Goal: Task Accomplishment & Management: Manage account settings

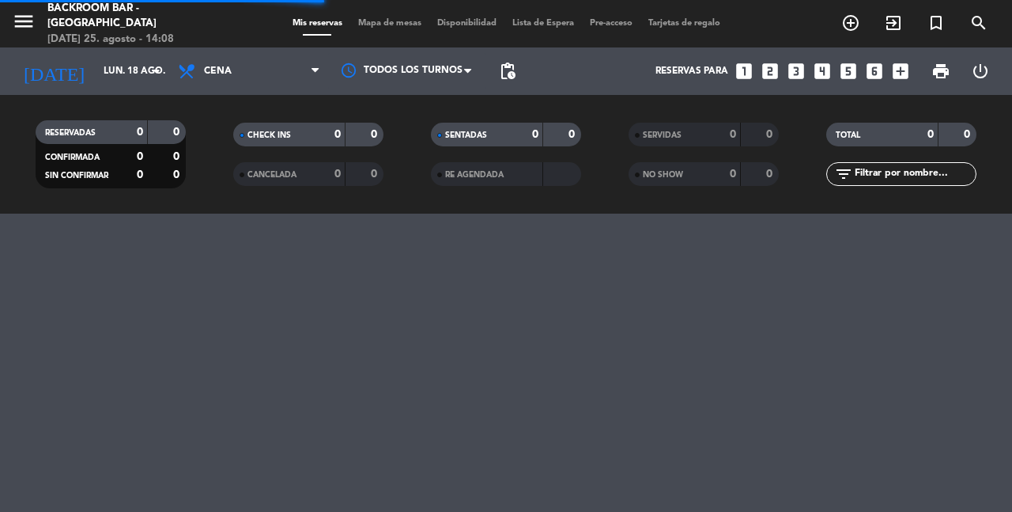
click at [101, 32] on div "[DATE] 25. agosto - 14:08" at bounding box center [144, 40] width 194 height 16
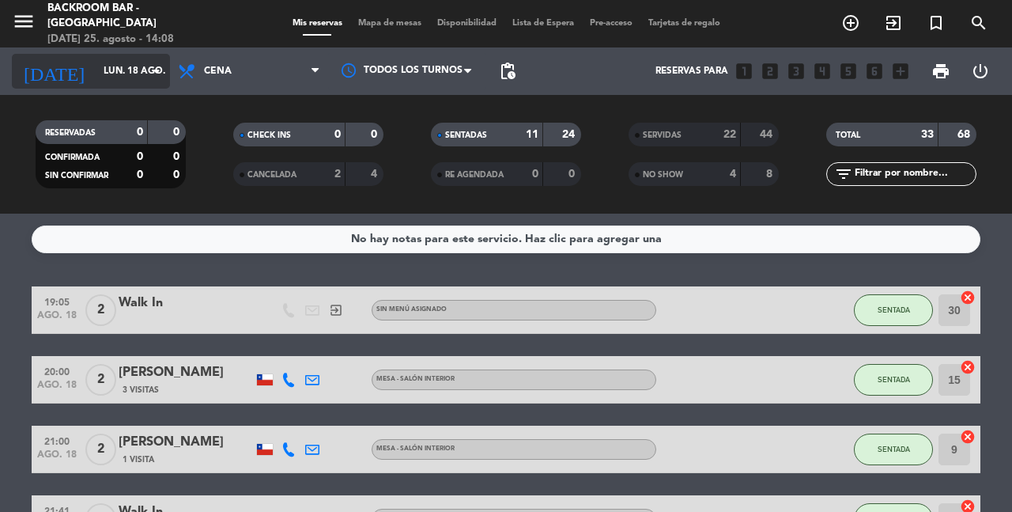
click at [102, 73] on input "lun. 18 ago." at bounding box center [159, 71] width 126 height 27
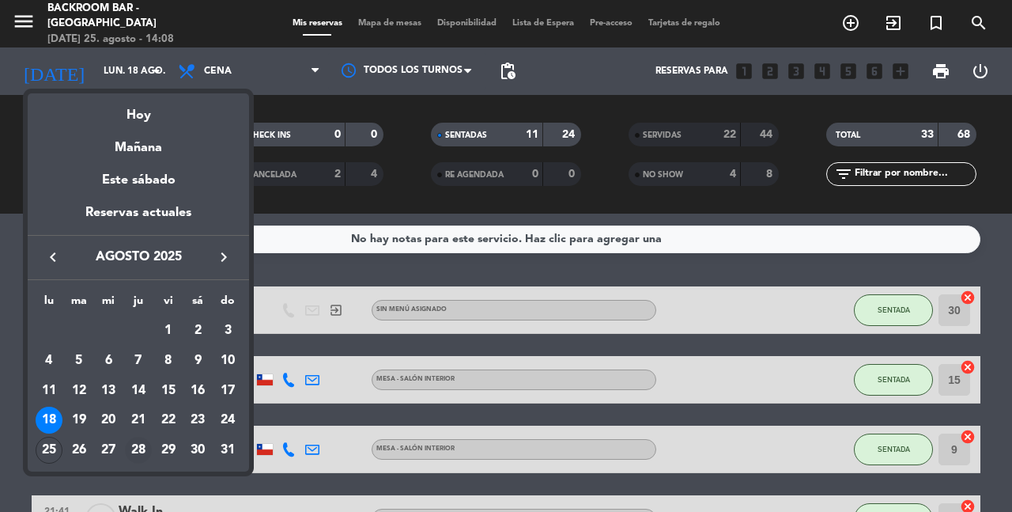
click at [141, 446] on div "28" at bounding box center [138, 449] width 27 height 27
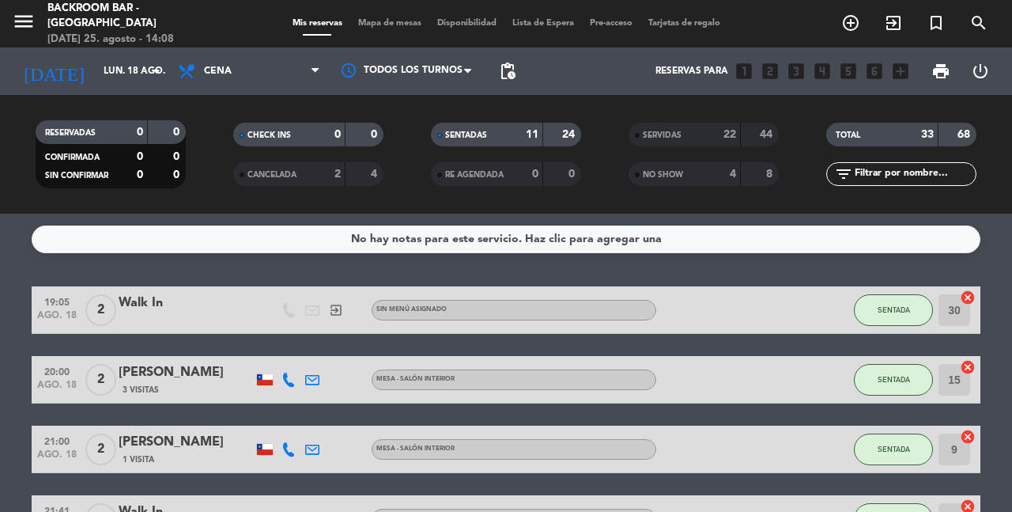
type input "jue. 28 ago."
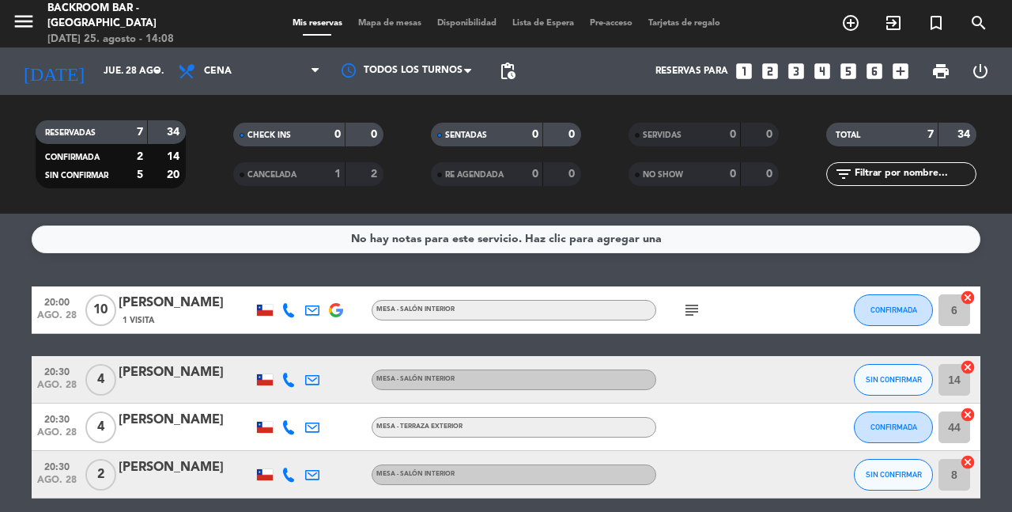
click at [383, 24] on span "Mapa de mesas" at bounding box center [389, 23] width 79 height 9
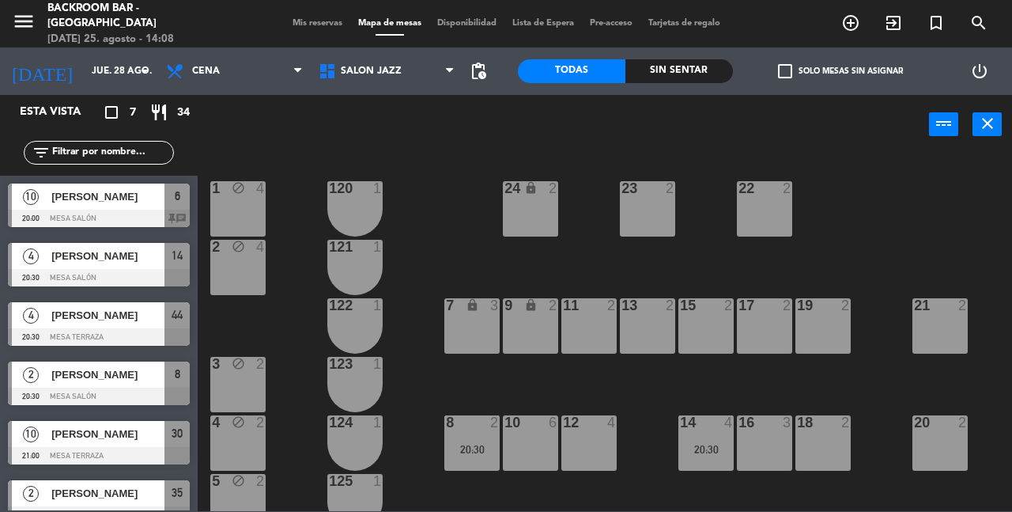
click at [111, 198] on span "[PERSON_NAME]" at bounding box center [107, 196] width 113 height 17
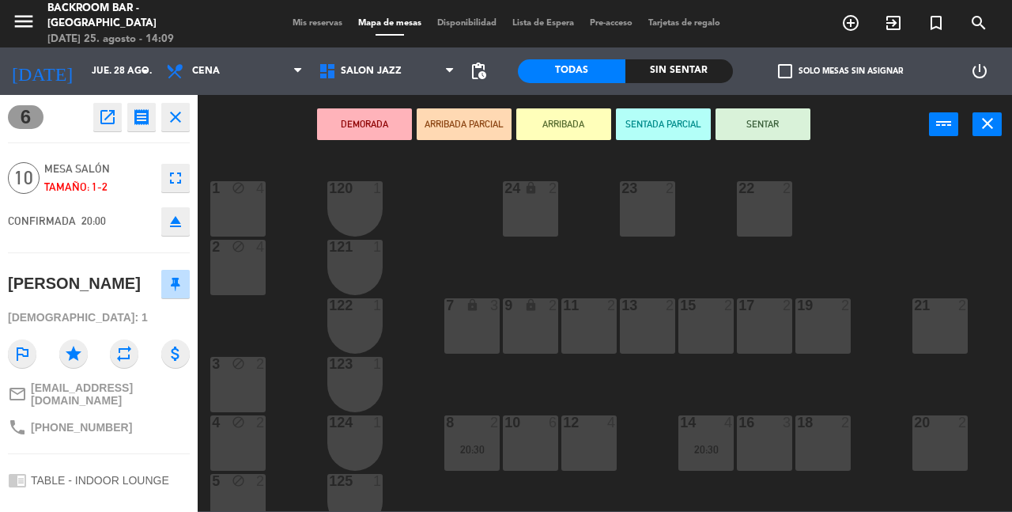
click at [109, 119] on icon "open_in_new" at bounding box center [107, 117] width 19 height 19
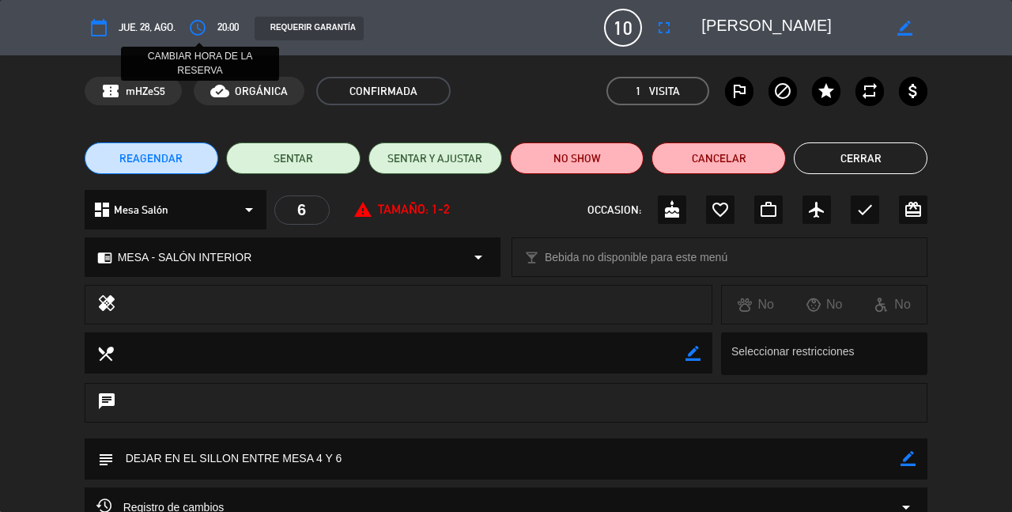
click at [202, 32] on icon "access_time" at bounding box center [197, 27] width 19 height 19
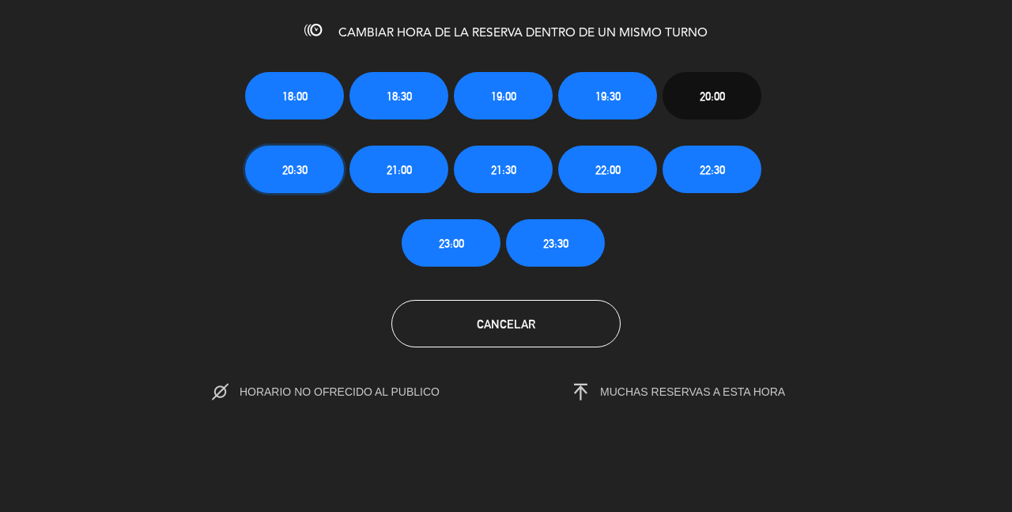
click at [317, 161] on button "20:30" at bounding box center [294, 168] width 99 height 47
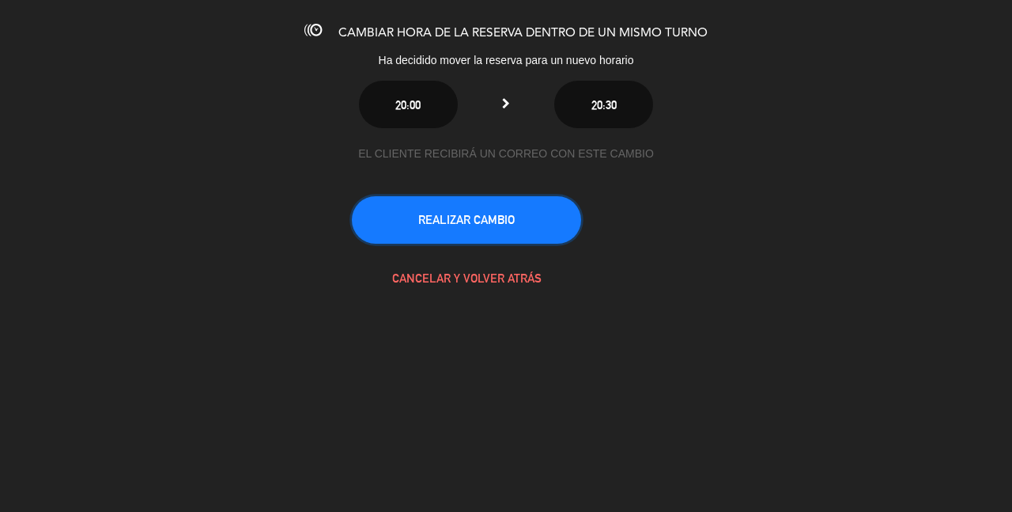
click at [474, 221] on button "REALIZAR CAMBIO" at bounding box center [466, 219] width 229 height 47
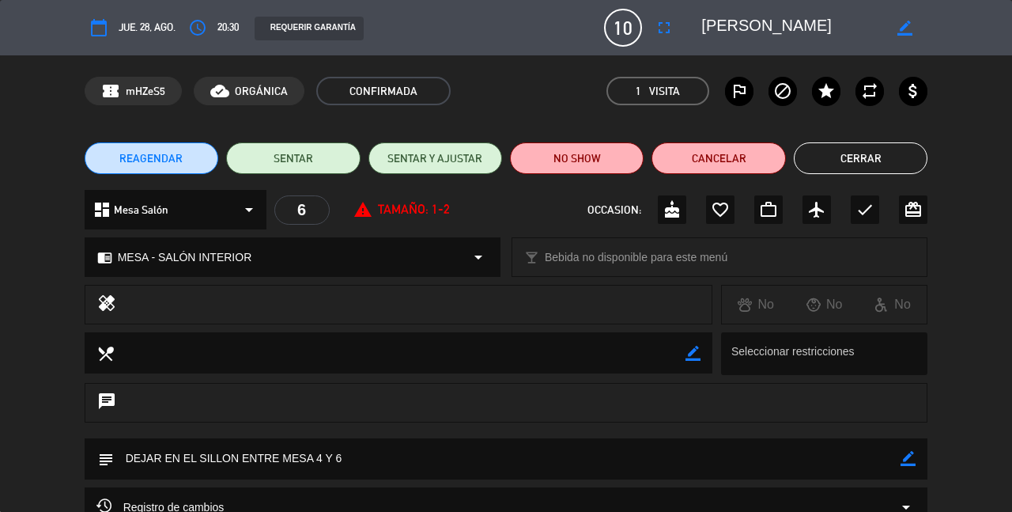
click at [851, 170] on button "Cerrar" at bounding box center [861, 158] width 134 height 32
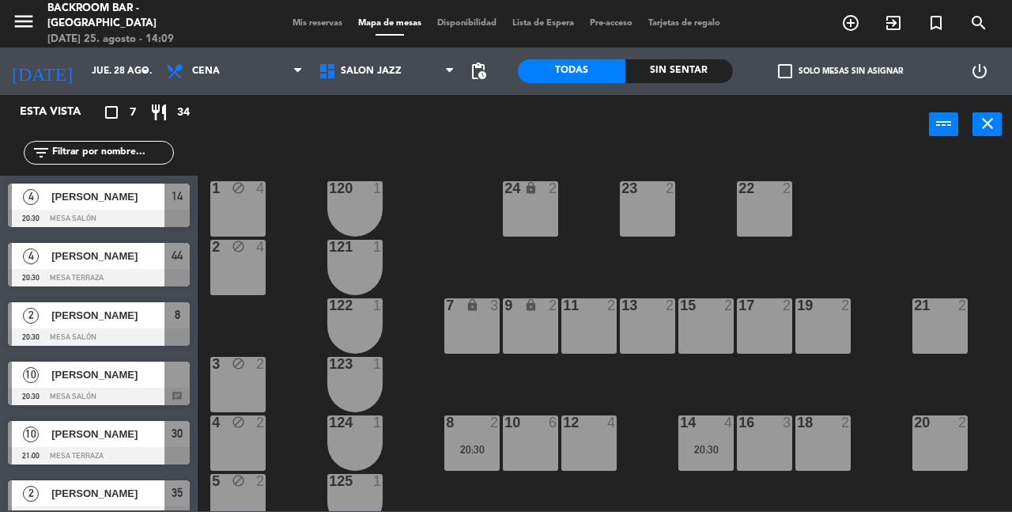
click at [123, 380] on span "[PERSON_NAME]" at bounding box center [107, 374] width 113 height 17
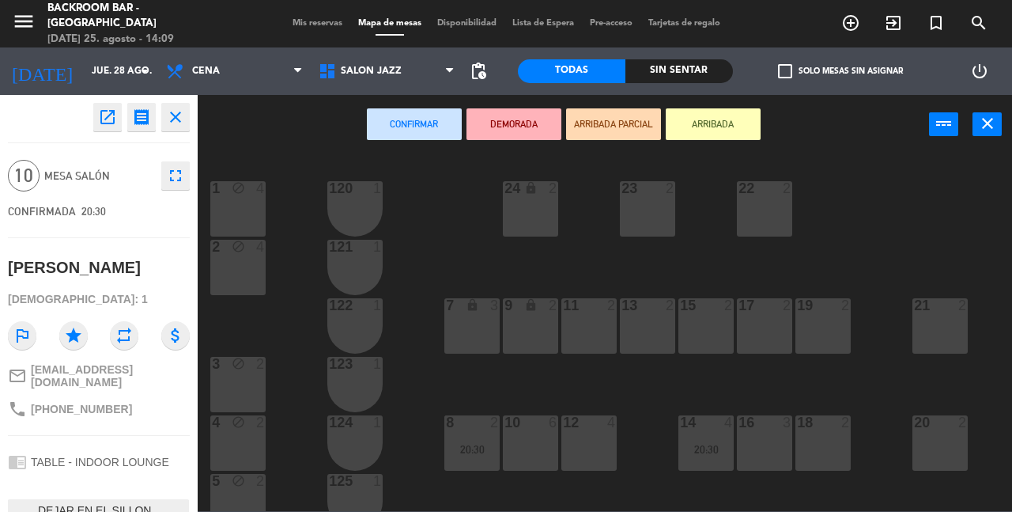
scroll to position [77, 0]
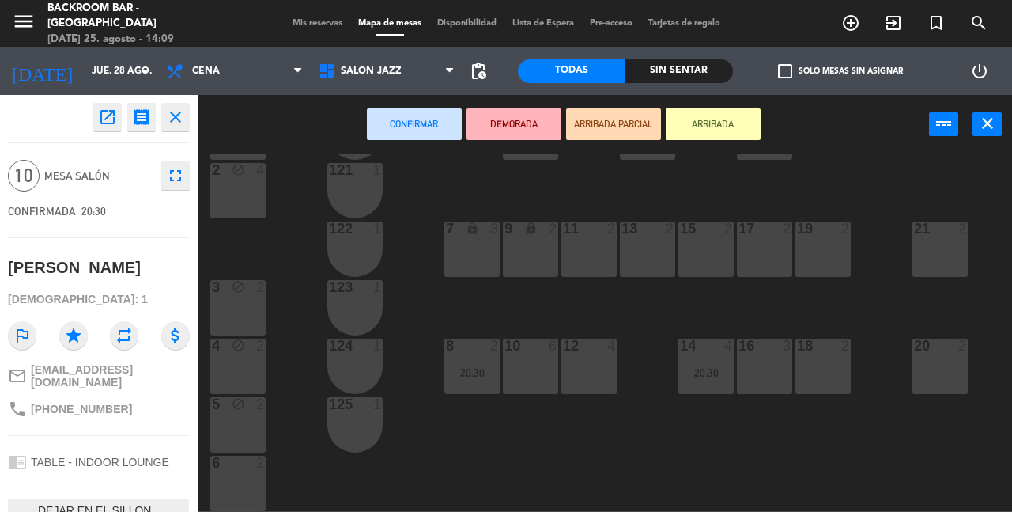
click at [169, 115] on icon "close" at bounding box center [175, 117] width 19 height 19
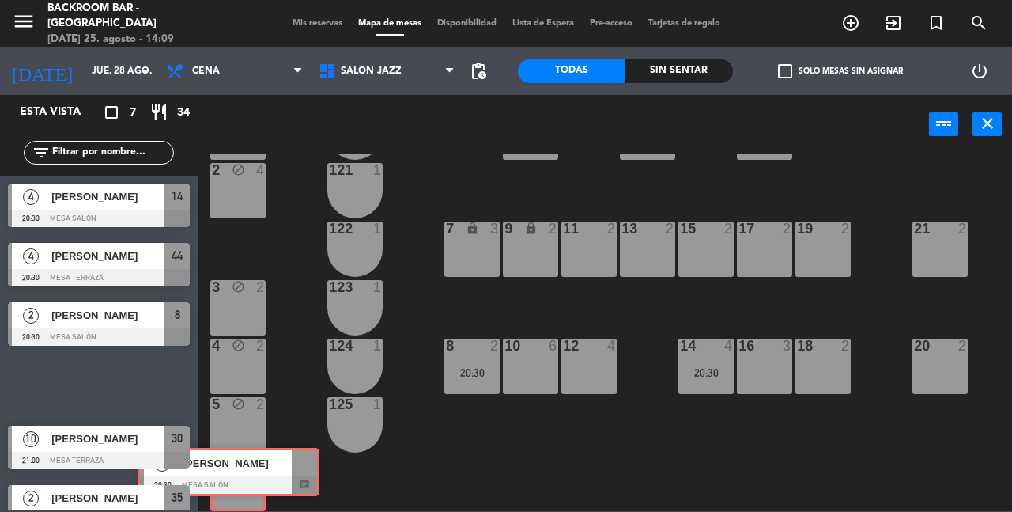
drag, startPoint x: 100, startPoint y: 390, endPoint x: 229, endPoint y: 476, distance: 155.7
click at [229, 476] on div "Esta vista crop_square 7 restaurant 34 filter_list 4 Ignacio contreras castilla…" at bounding box center [506, 303] width 1012 height 416
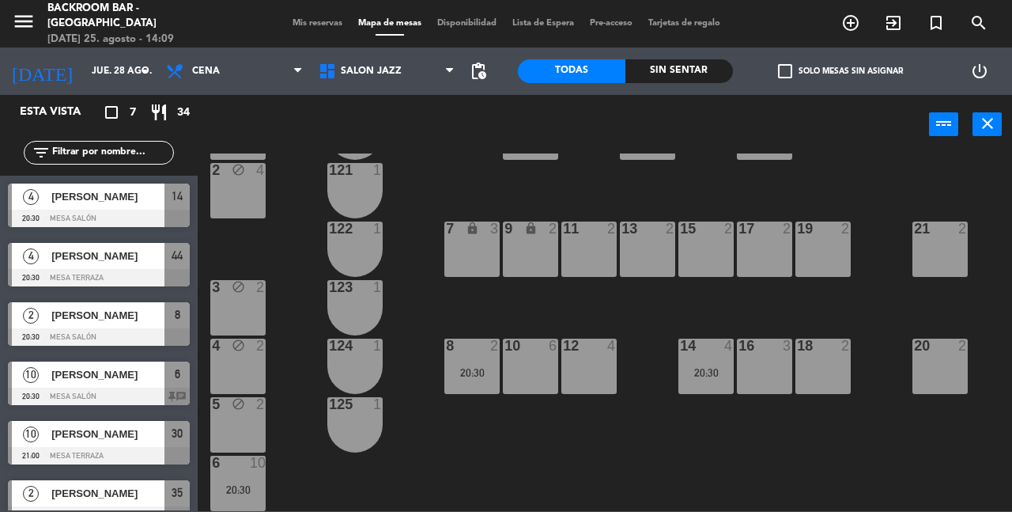
click at [349, 474] on div "1 block 4 24 lock 2 23 2 22 2 120 1 2 block 4 121 1 19 2 7 lock 3 9 lock 2 13 2…" at bounding box center [610, 331] width 804 height 357
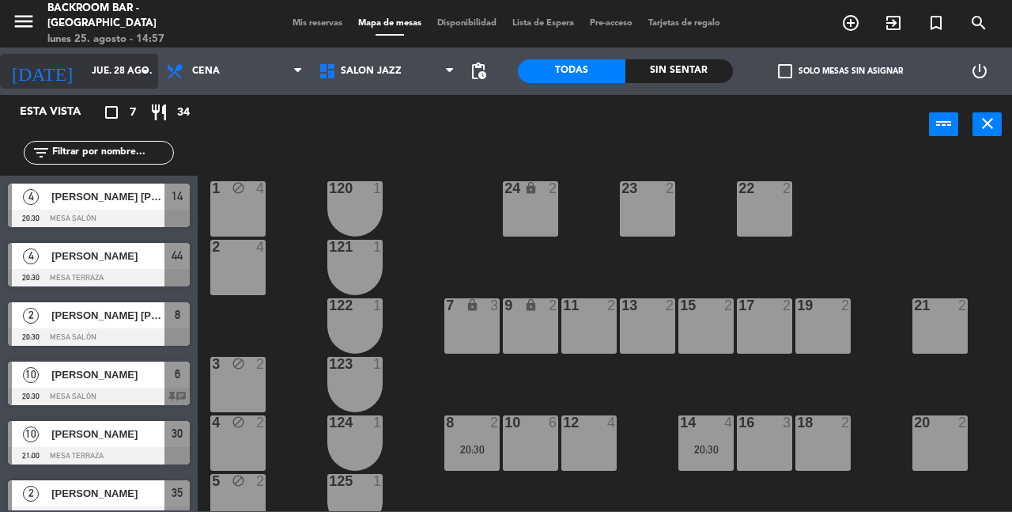
click at [84, 74] on input "jue. 28 ago." at bounding box center [147, 71] width 126 height 27
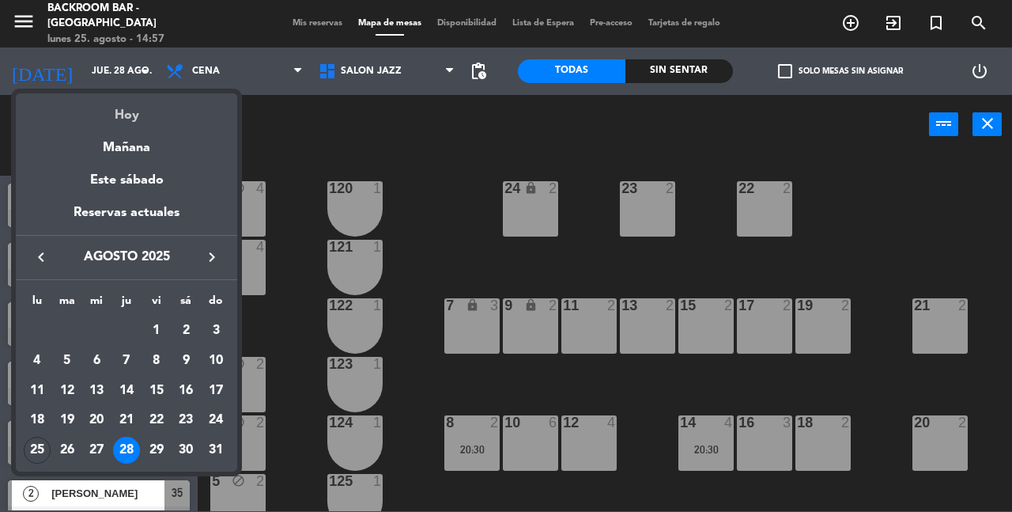
click at [132, 111] on div "Hoy" at bounding box center [126, 109] width 221 height 32
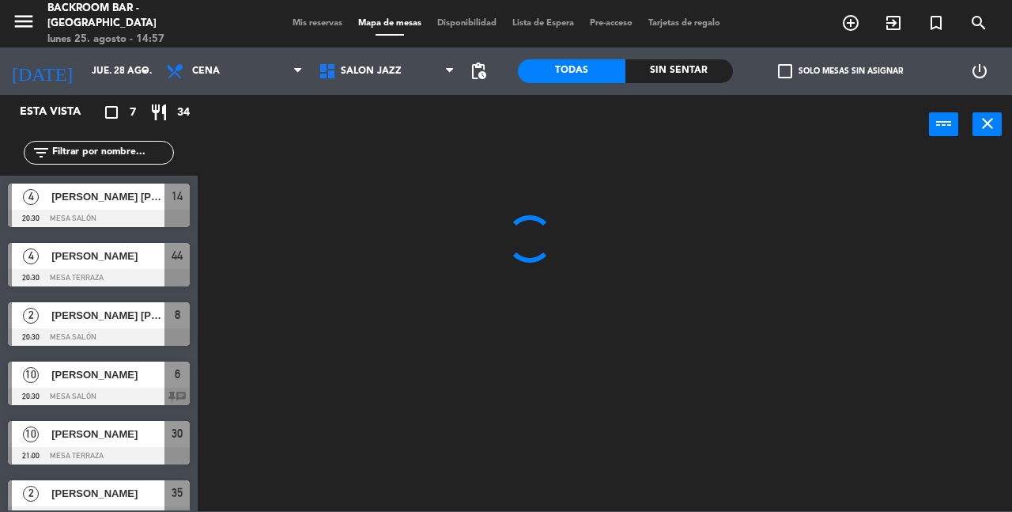
type input "lun. 25 ago."
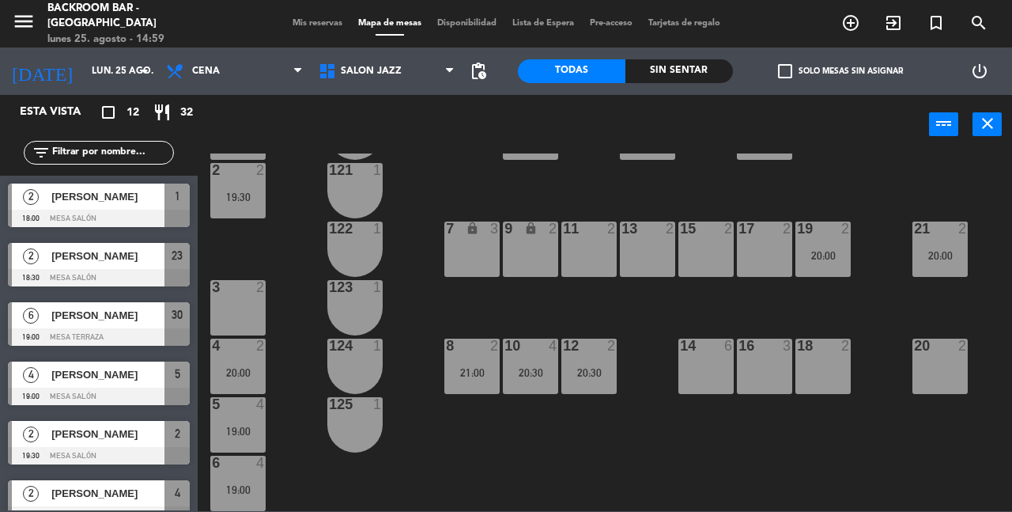
scroll to position [70, 0]
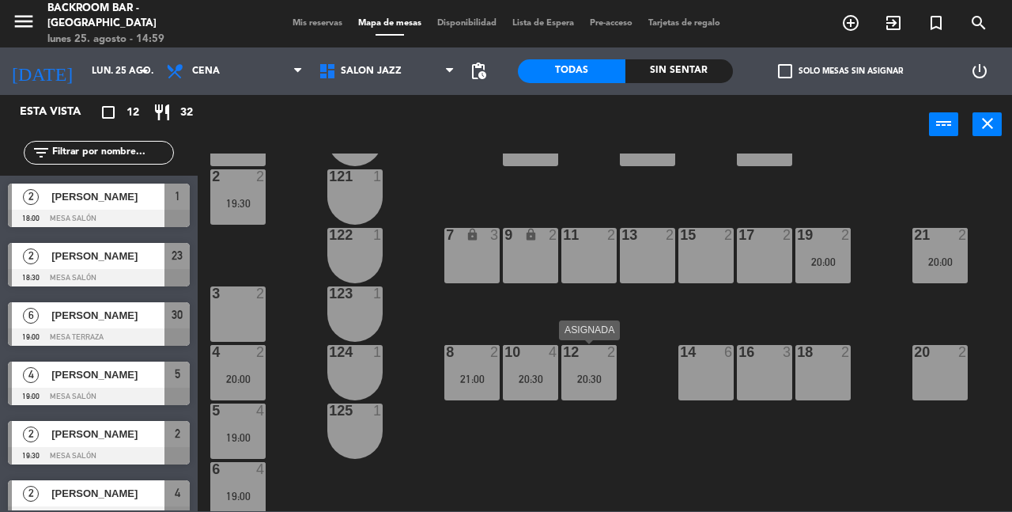
click at [594, 383] on div "20:30" at bounding box center [588, 378] width 55 height 11
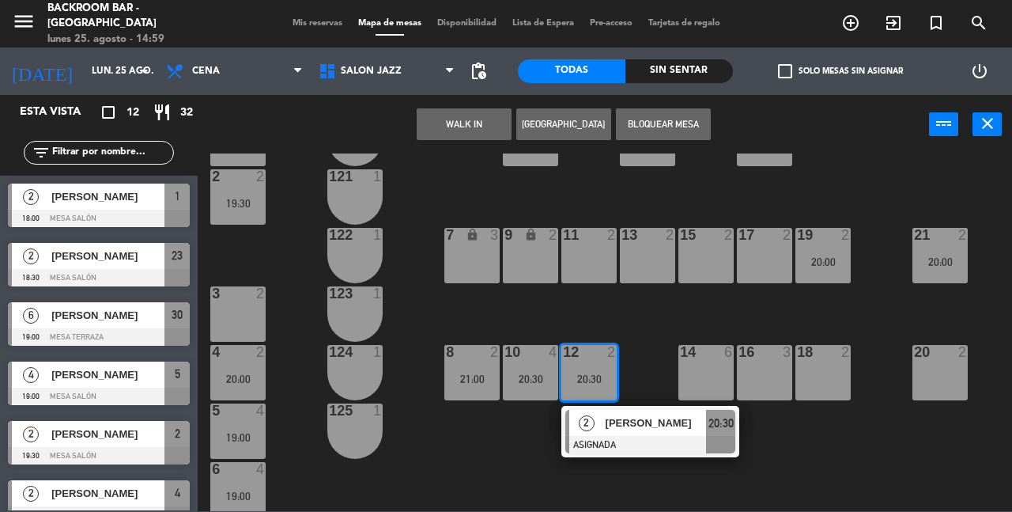
click at [588, 248] on div "11 2" at bounding box center [588, 255] width 55 height 55
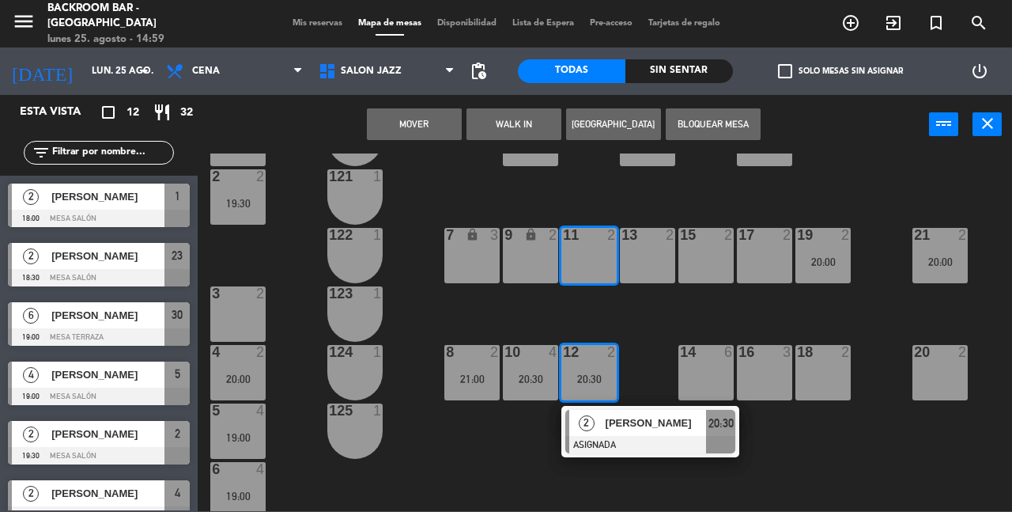
click at [412, 119] on button "Mover" at bounding box center [414, 124] width 95 height 32
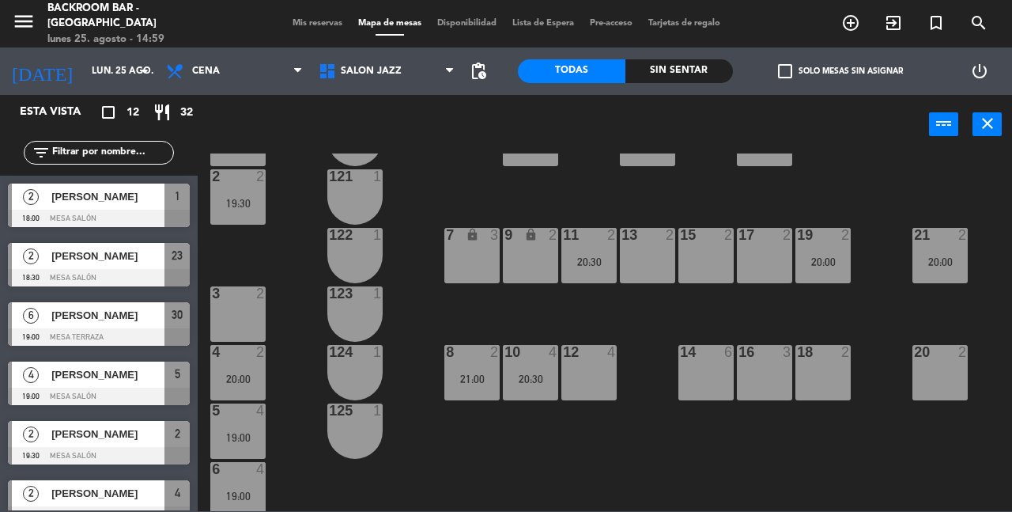
click at [257, 439] on div "19:00" at bounding box center [237, 437] width 55 height 11
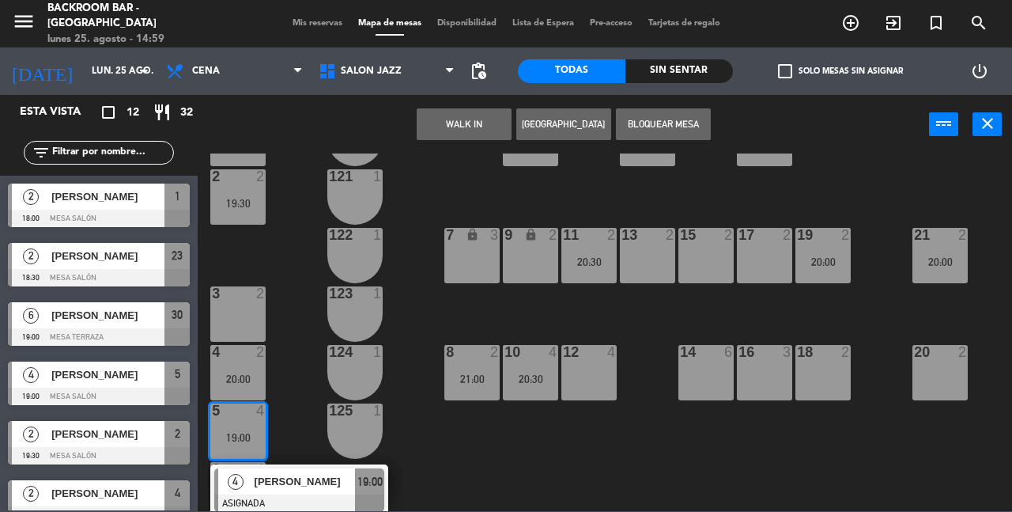
click at [569, 369] on div "12 4" at bounding box center [588, 372] width 55 height 55
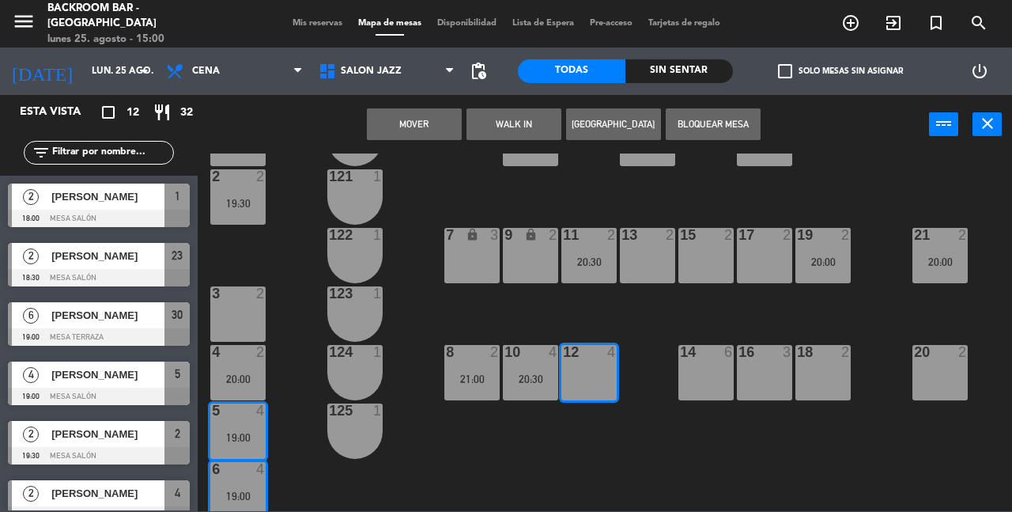
click at [435, 132] on button "Mover" at bounding box center [414, 124] width 95 height 32
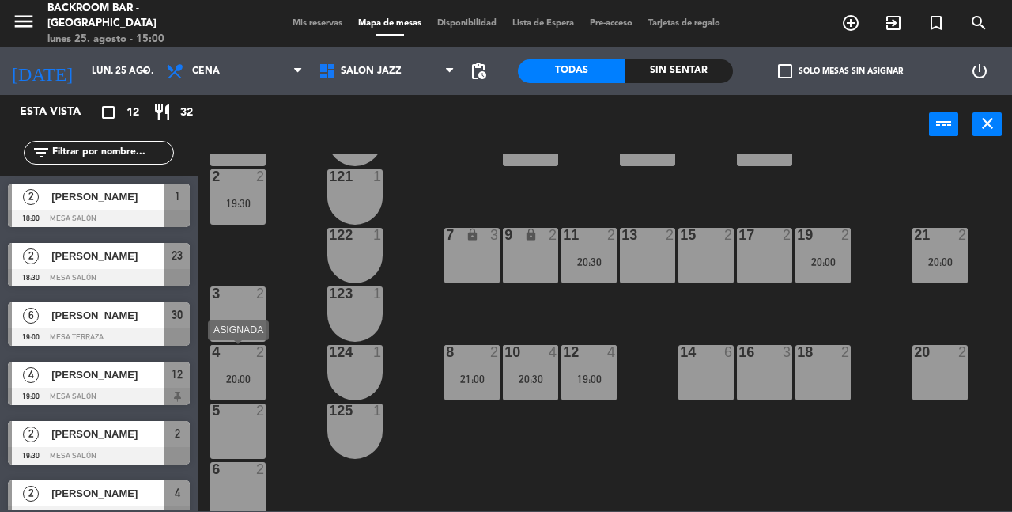
click at [246, 370] on div "4 2 20:00" at bounding box center [237, 372] width 55 height 55
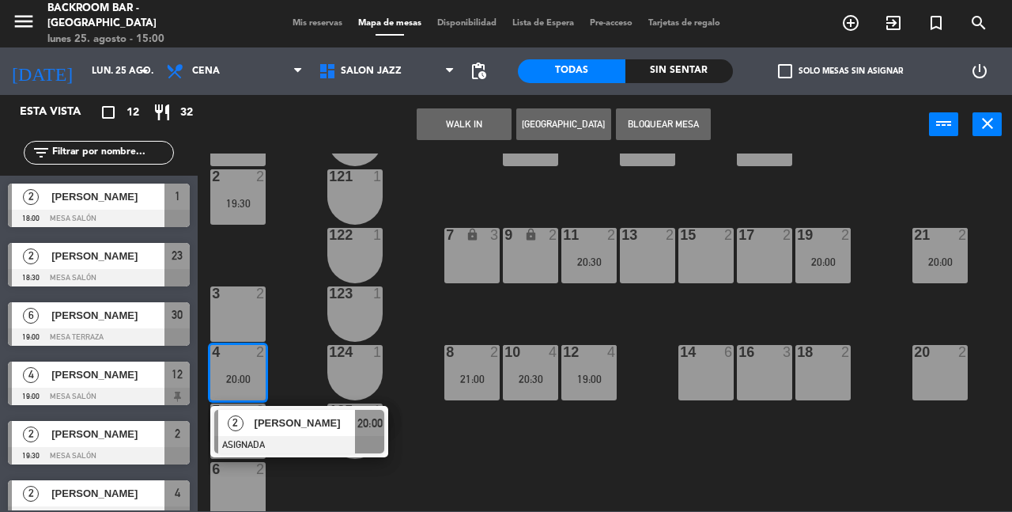
click at [646, 246] on div "13 2" at bounding box center [647, 255] width 55 height 55
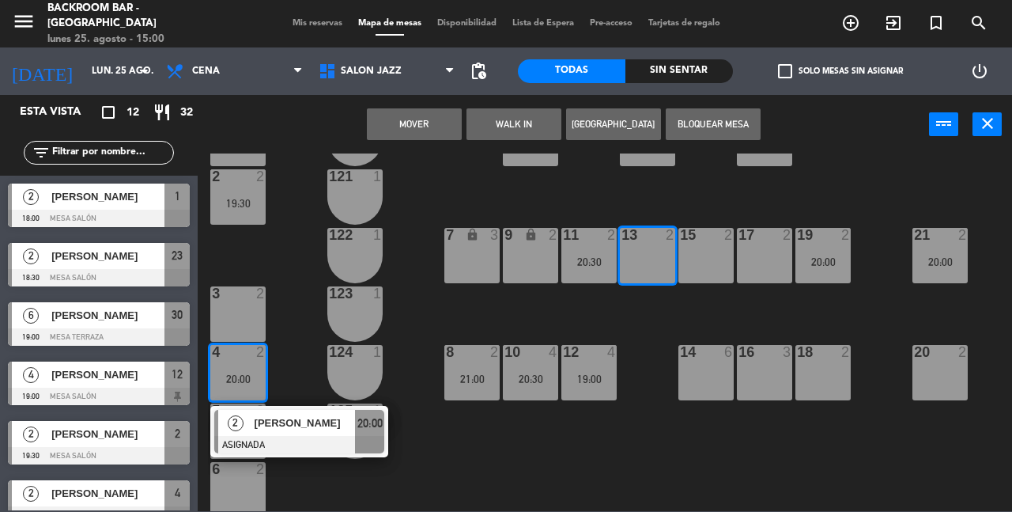
click at [423, 132] on button "Mover" at bounding box center [414, 124] width 95 height 32
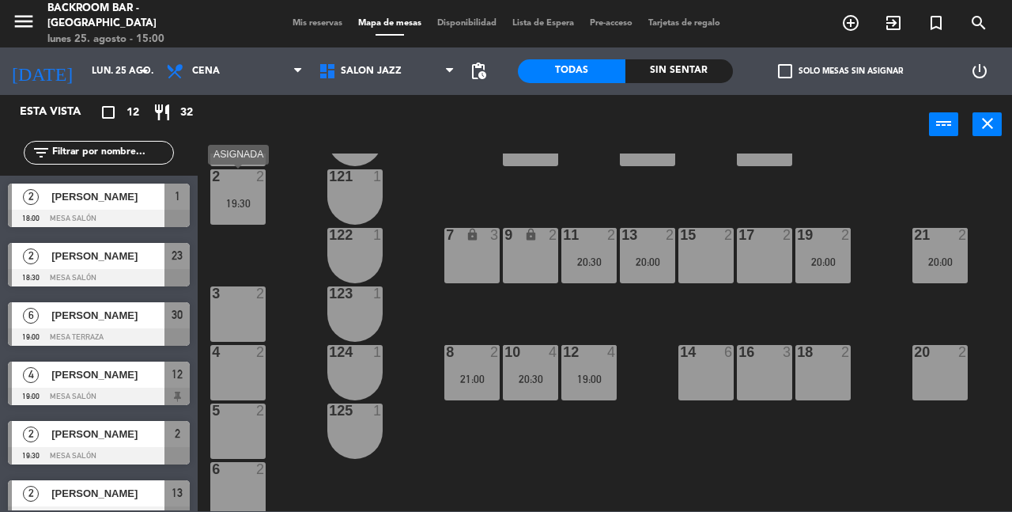
click at [229, 194] on div "2 2 19:30" at bounding box center [237, 196] width 55 height 55
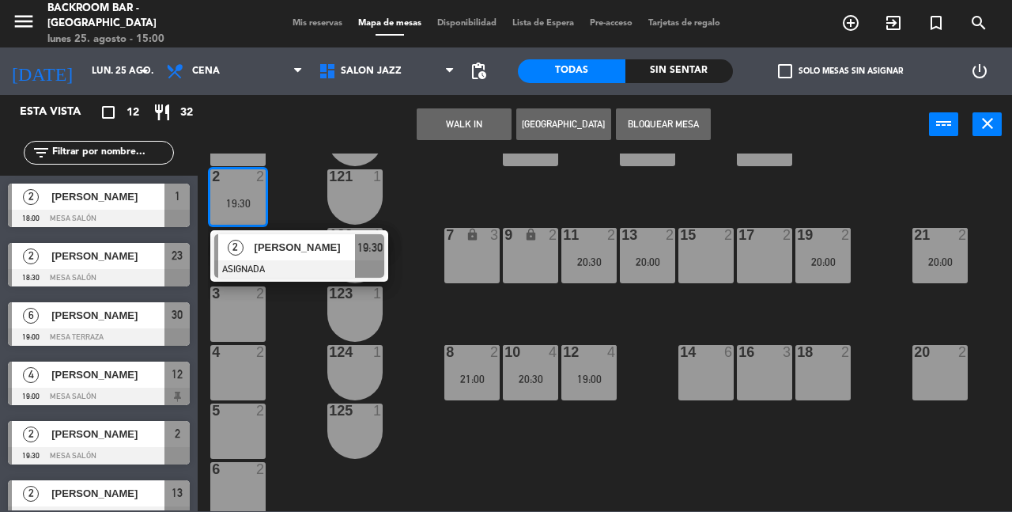
click at [243, 474] on div at bounding box center [238, 469] width 26 height 14
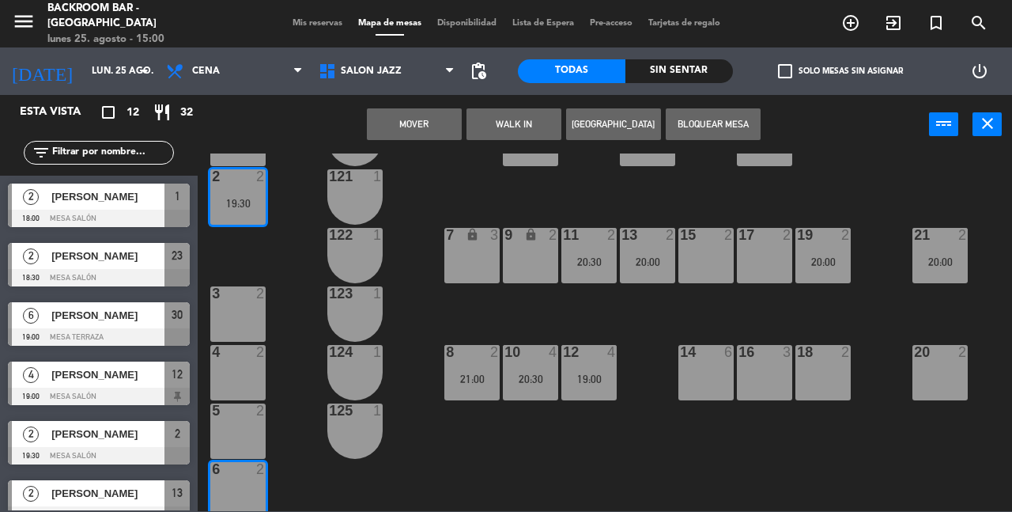
click at [425, 127] on button "Mover" at bounding box center [414, 124] width 95 height 32
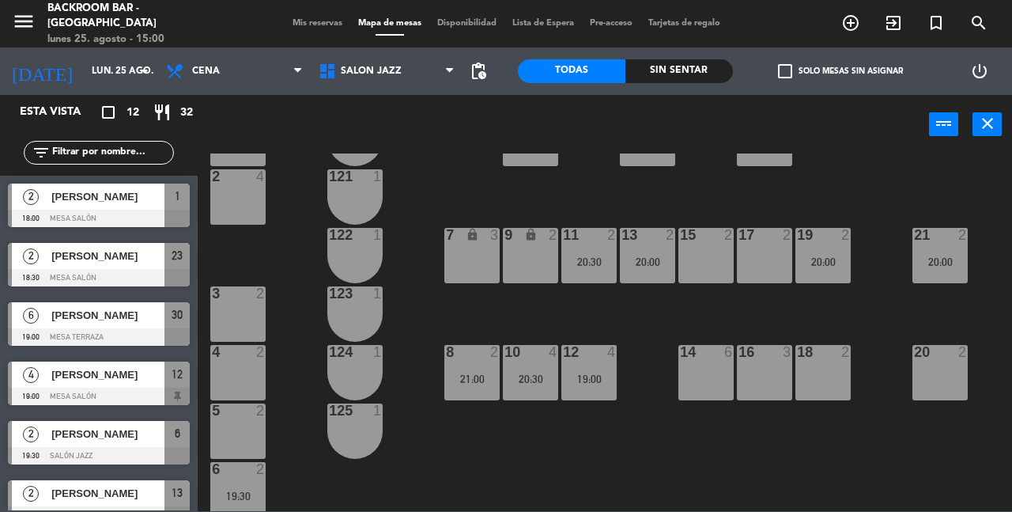
scroll to position [0, 0]
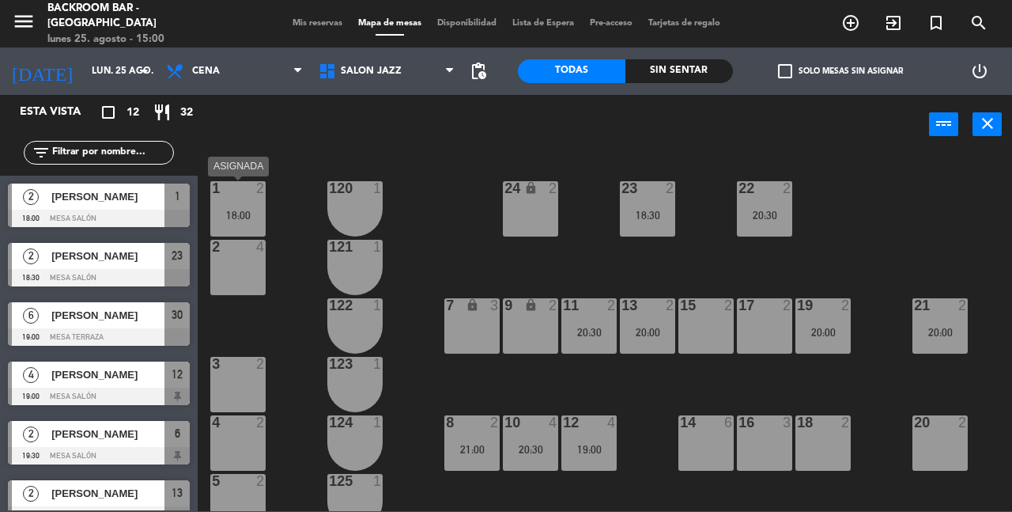
click at [240, 221] on div "1 2 18:00" at bounding box center [237, 208] width 55 height 55
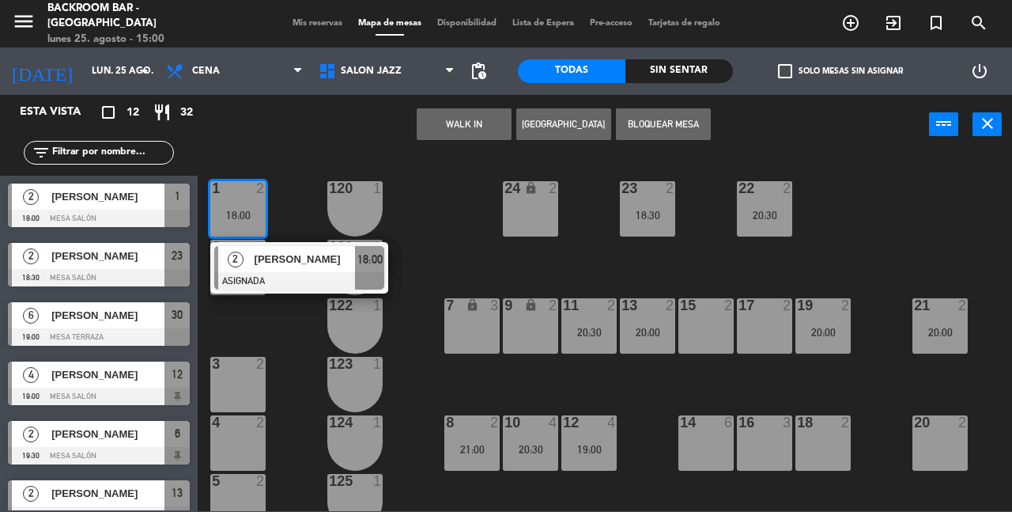
scroll to position [77, 0]
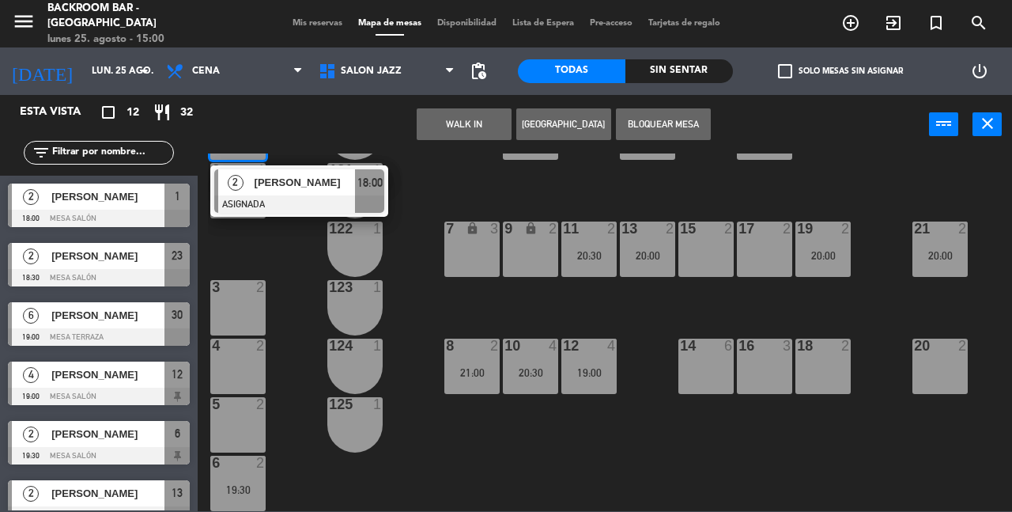
click at [703, 240] on div "15 2" at bounding box center [705, 248] width 55 height 55
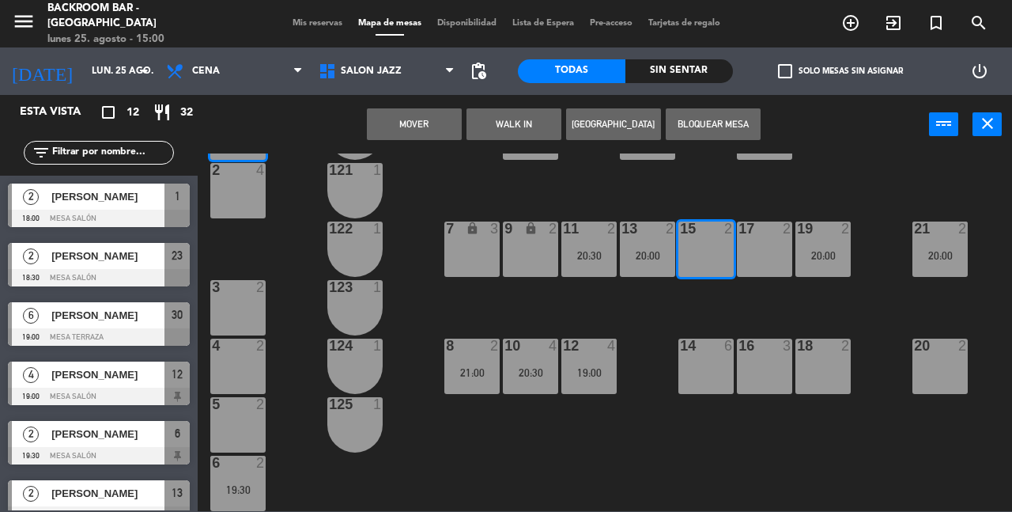
click at [410, 130] on button "Mover" at bounding box center [414, 124] width 95 height 32
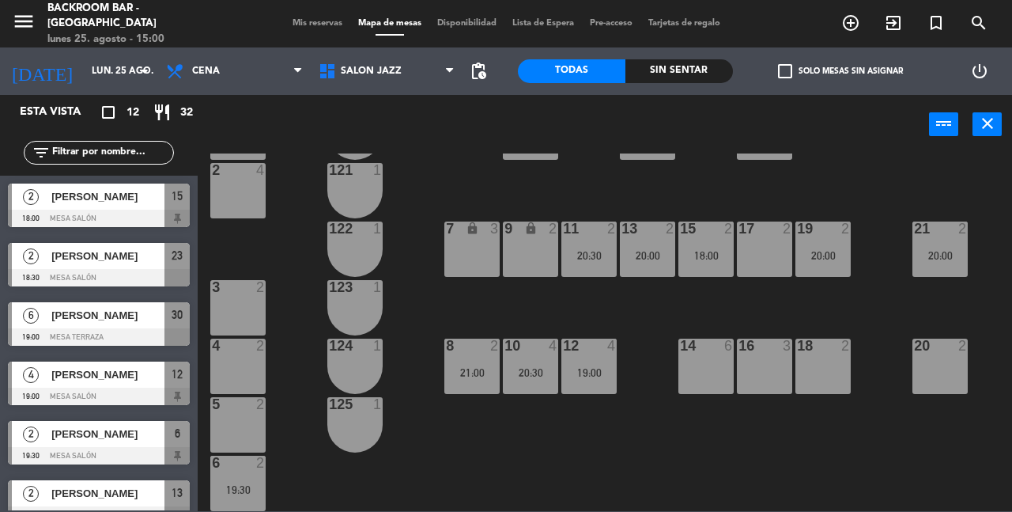
click at [238, 419] on div "5 2" at bounding box center [237, 424] width 55 height 55
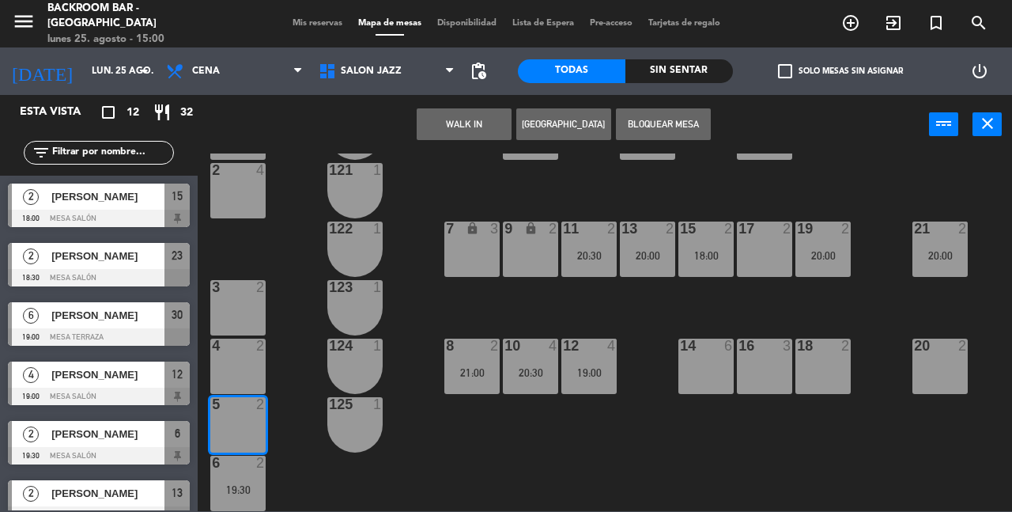
click at [238, 372] on div "4 2" at bounding box center [237, 365] width 55 height 55
click at [236, 371] on div "4 2" at bounding box center [237, 365] width 55 height 55
click at [233, 419] on div "5 2" at bounding box center [237, 424] width 55 height 55
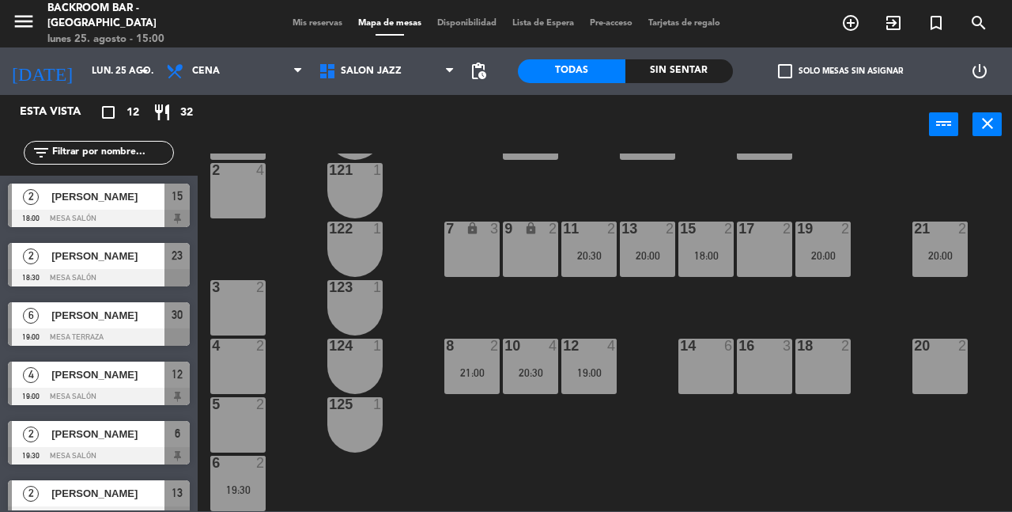
click at [237, 352] on div at bounding box center [238, 345] width 26 height 14
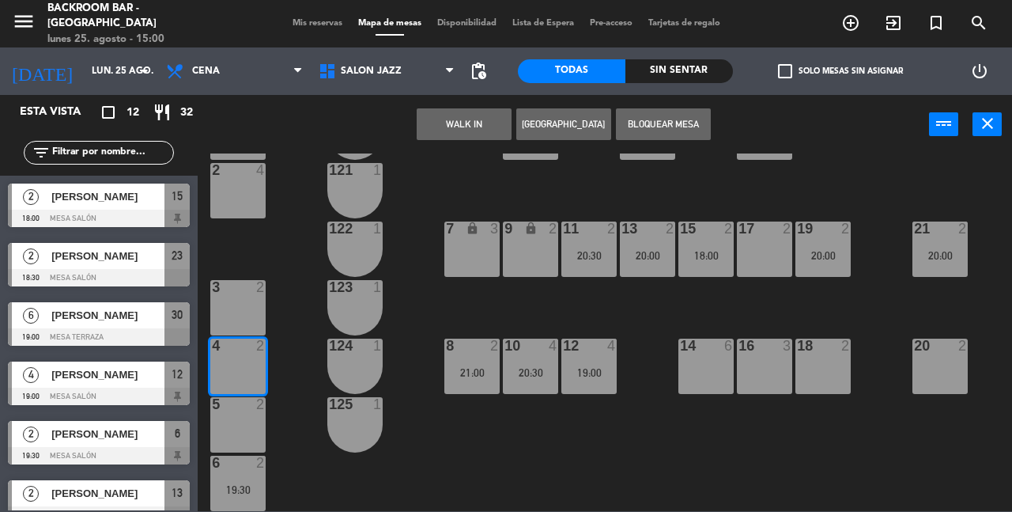
click at [678, 127] on button "Bloquear Mesa" at bounding box center [663, 124] width 95 height 32
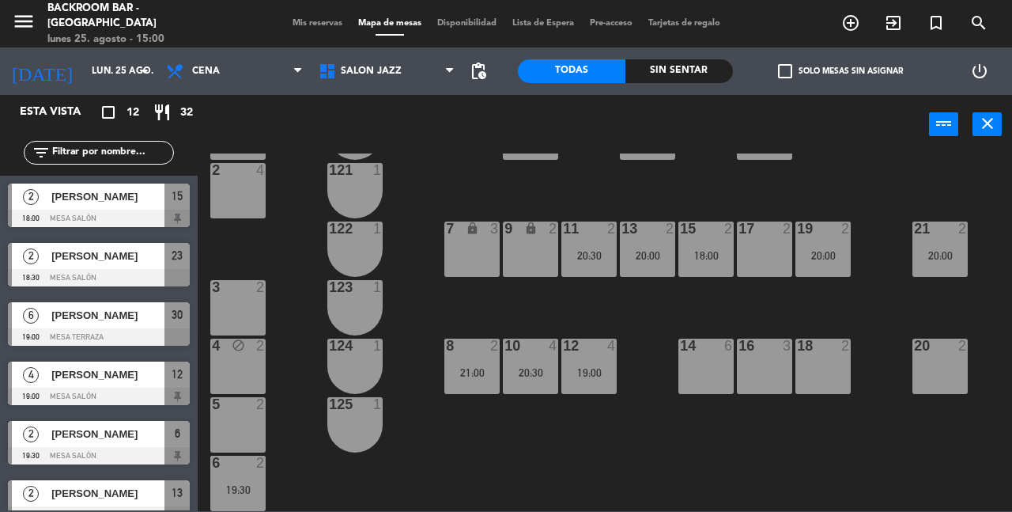
click at [244, 302] on div "3 2" at bounding box center [237, 307] width 55 height 55
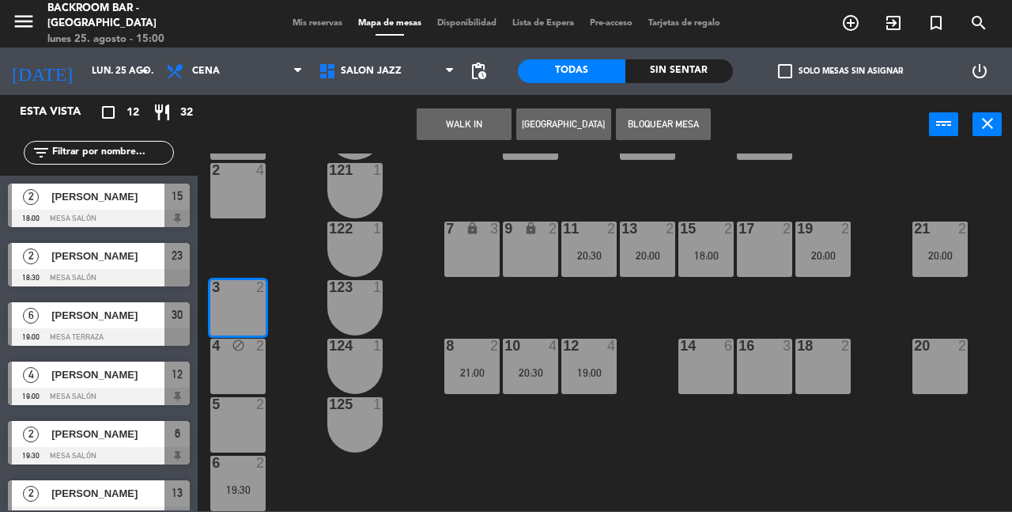
click at [666, 115] on button "Bloquear Mesa" at bounding box center [663, 124] width 95 height 32
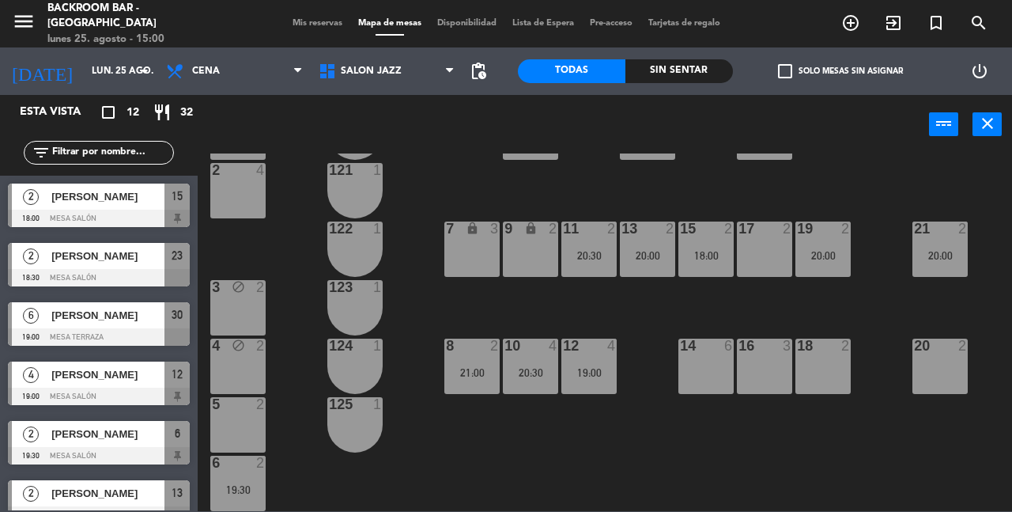
click at [728, 444] on div "1 4 24 lock 2 23 2 18:30 22 2 20:30 120 1 2 4 121 1 19 2 20:00 7 lock 3 9 lock …" at bounding box center [610, 331] width 804 height 357
click at [310, 22] on span "Mis reservas" at bounding box center [318, 23] width 66 height 9
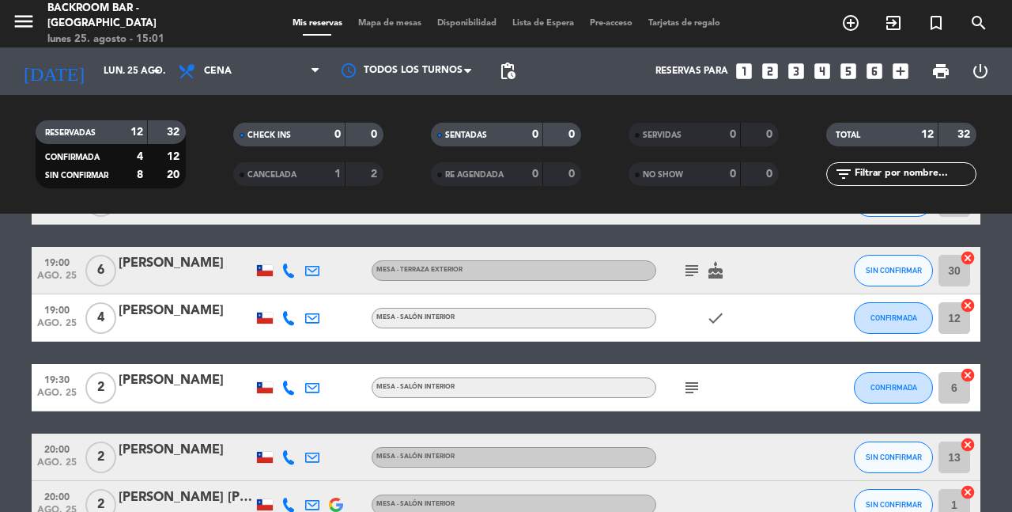
scroll to position [173, 0]
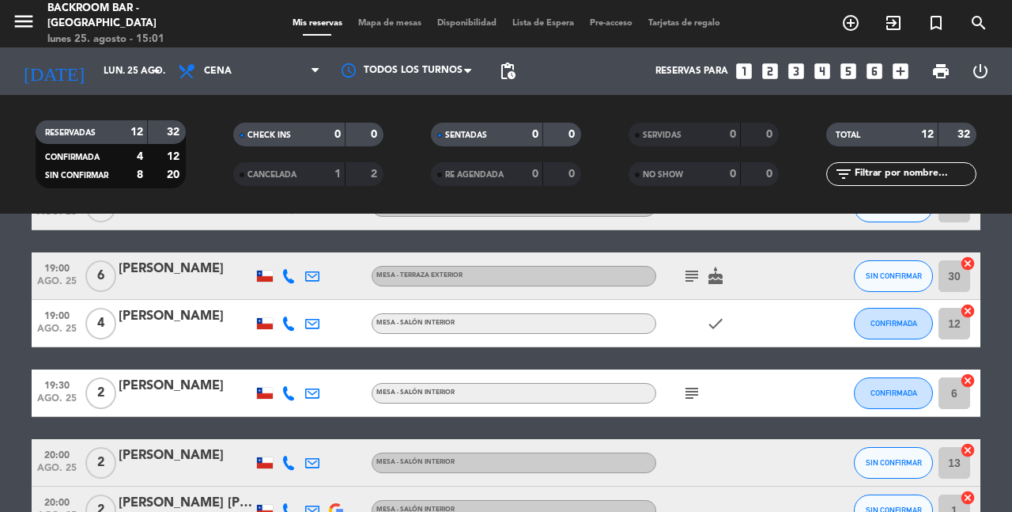
click at [690, 278] on icon "subject" at bounding box center [691, 275] width 19 height 19
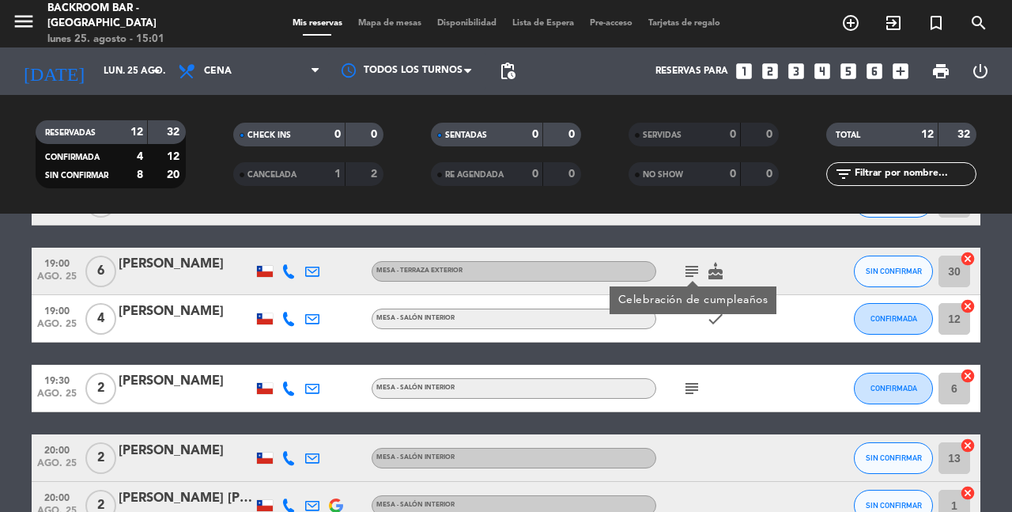
scroll to position [185, 0]
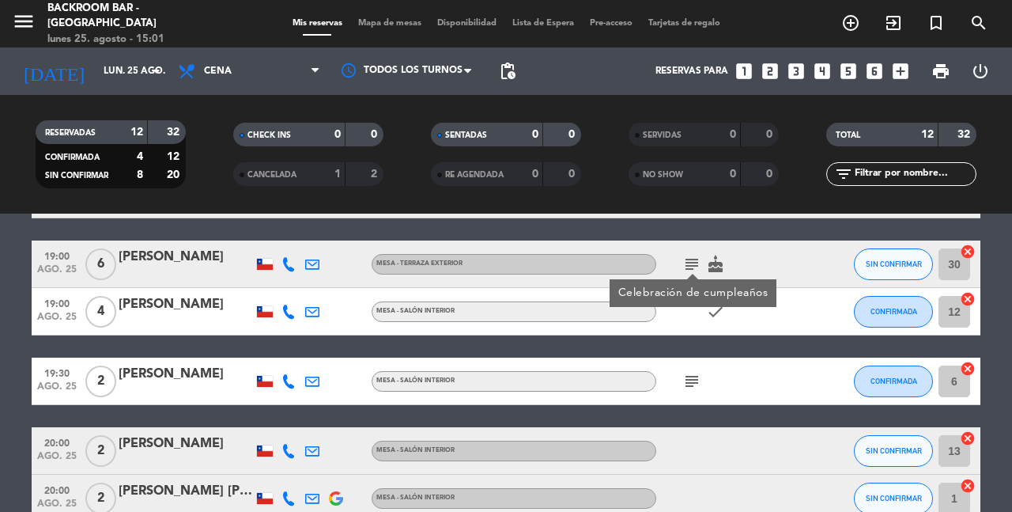
click at [693, 376] on icon "subject" at bounding box center [691, 381] width 19 height 19
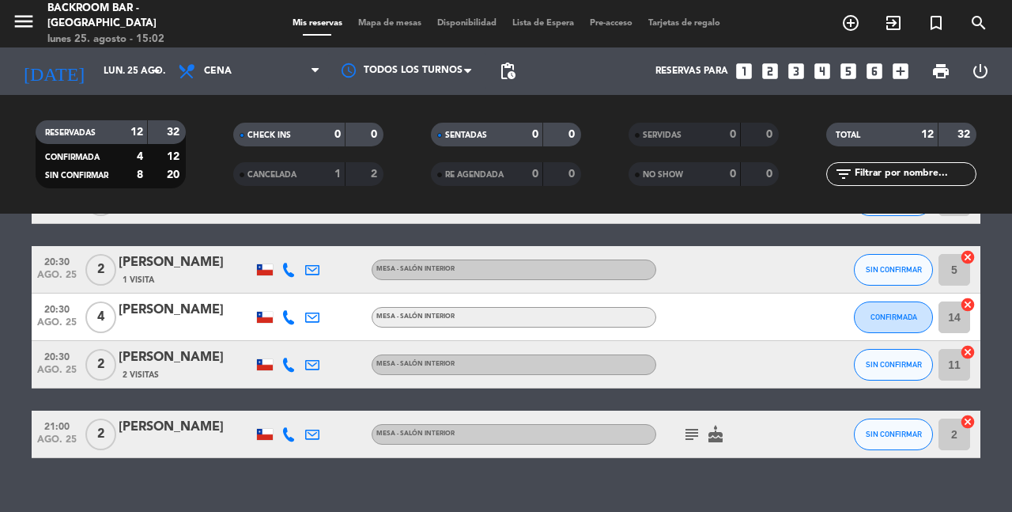
scroll to position [556, 0]
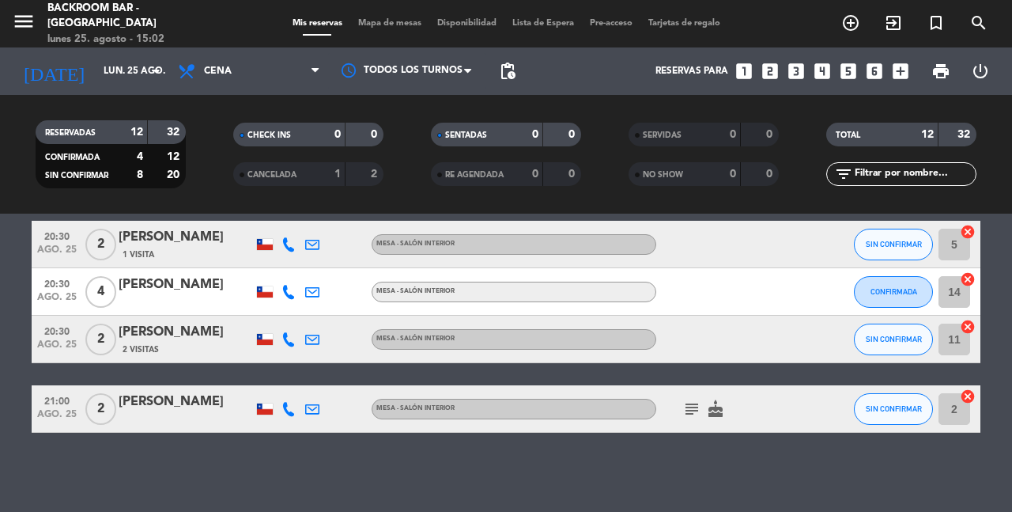
click at [690, 404] on icon "subject" at bounding box center [691, 408] width 19 height 19
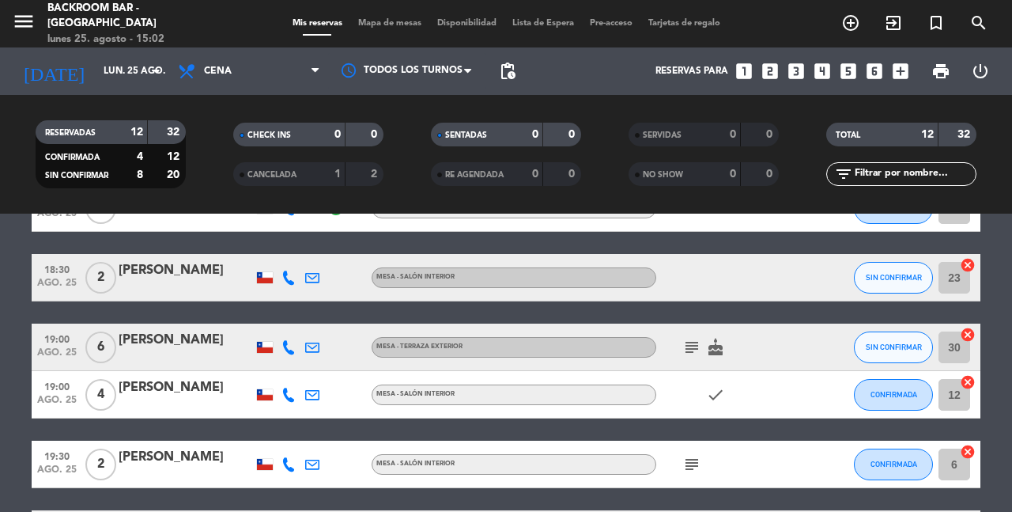
scroll to position [0, 0]
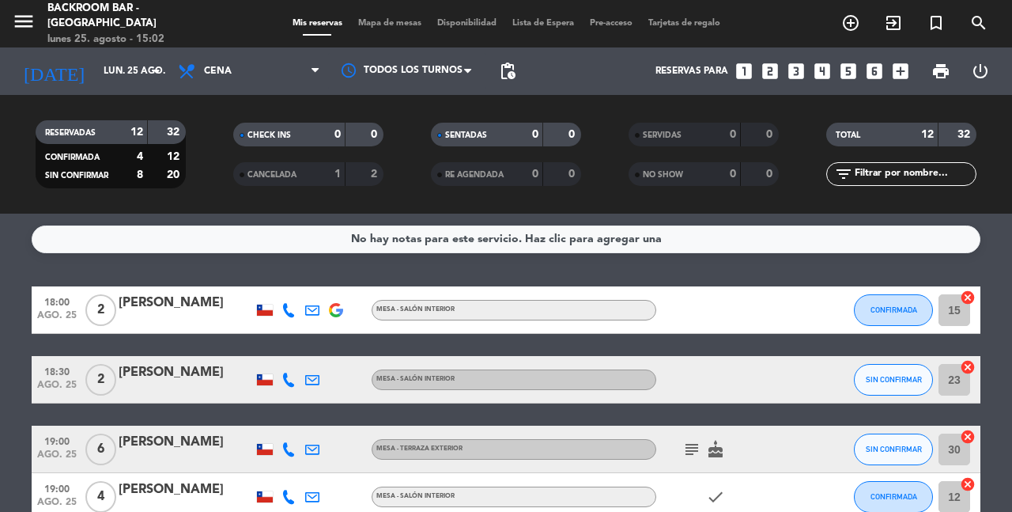
click at [393, 24] on span "Mapa de mesas" at bounding box center [389, 23] width 79 height 9
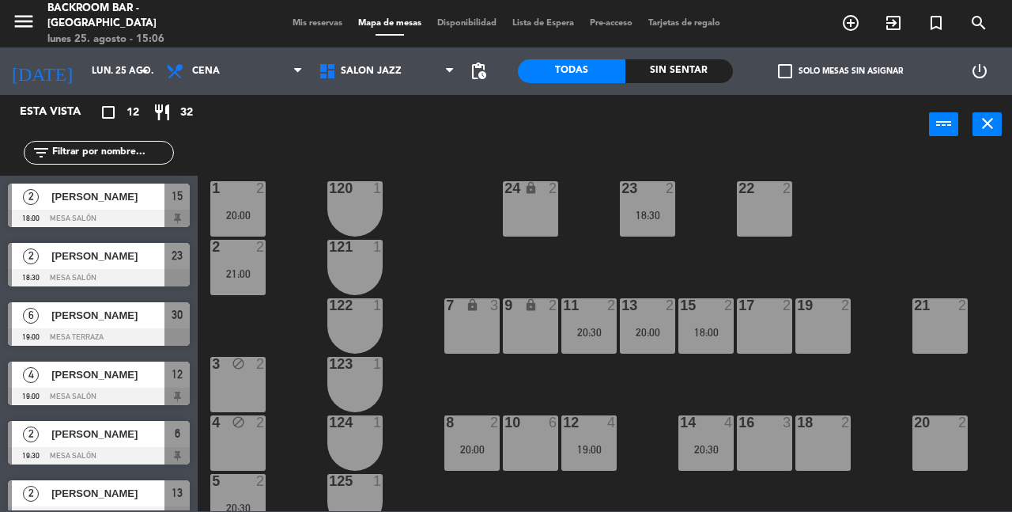
click at [443, 211] on div "1 2 20:00 24 lock 2 23 2 18:30 22 2 120 1 2 2 21:00 121 1 19 2 7 lock 3 9 lock …" at bounding box center [610, 331] width 804 height 357
click at [84, 75] on input "lun. 25 ago." at bounding box center [147, 71] width 126 height 27
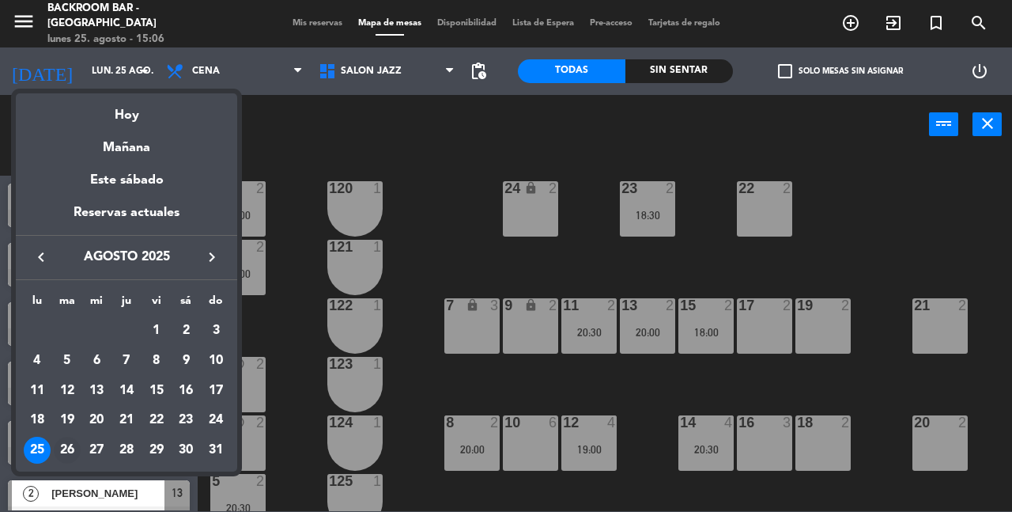
click at [66, 448] on div "26" at bounding box center [67, 449] width 27 height 27
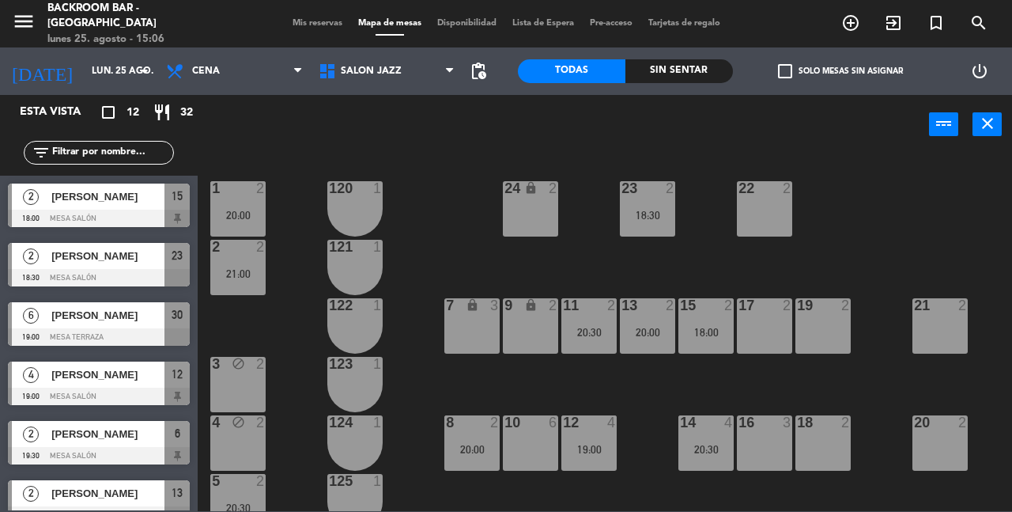
type input "[DATE] ago."
click at [297, 17] on div "Mis reservas Mapa de mesas Disponibilidad Lista de Espera fiber_manual_record P…" at bounding box center [507, 24] width 444 height 14
click at [299, 20] on span "Mis reservas" at bounding box center [318, 23] width 66 height 9
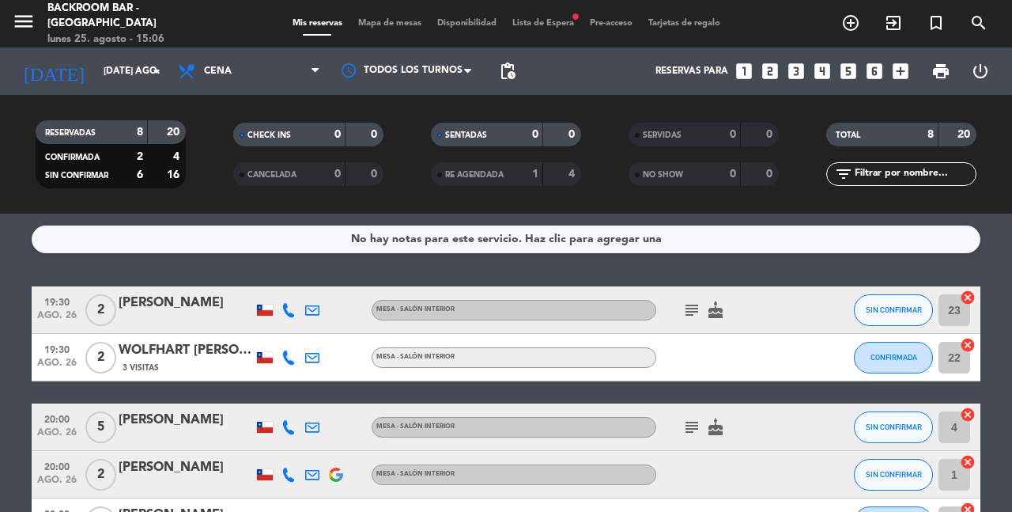
click at [372, 32] on div "menu Backroom Bar - [GEOGRAPHIC_DATA] lunes 25. agosto - 15:06 Mis reservas Map…" at bounding box center [506, 23] width 1012 height 47
click at [385, 21] on span "Mapa de mesas" at bounding box center [389, 23] width 79 height 9
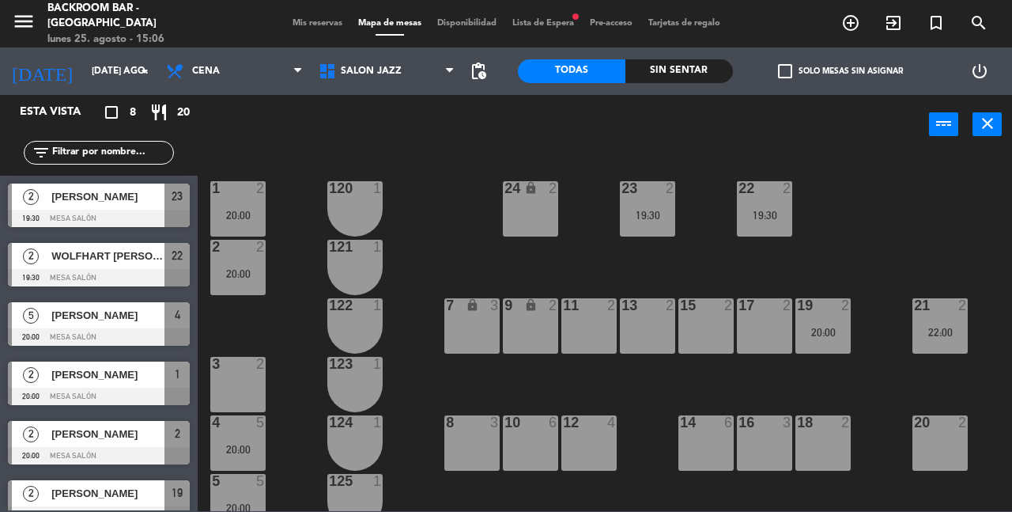
click at [538, 25] on span "Lista de Espera fiber_manual_record" at bounding box center [542, 23] width 77 height 9
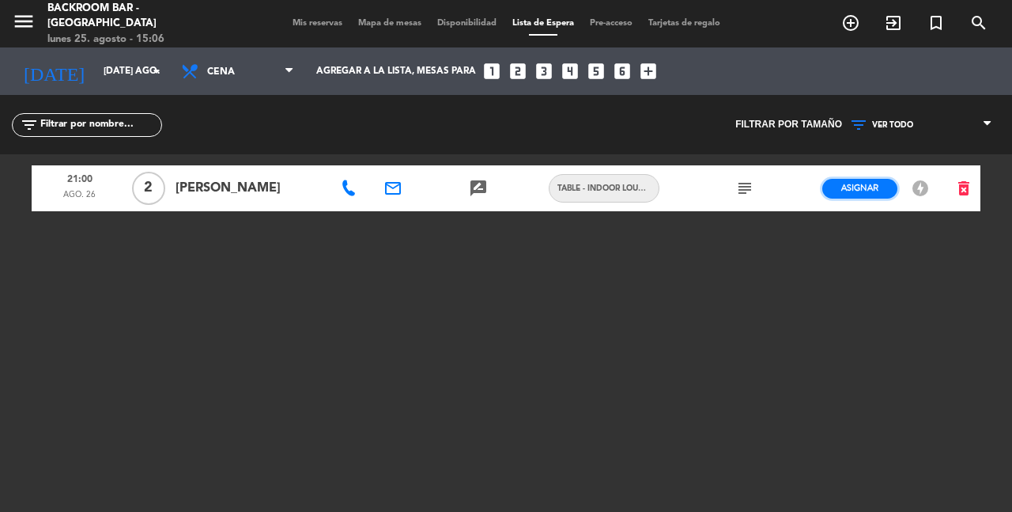
click at [862, 190] on span "Asignar" at bounding box center [859, 188] width 37 height 12
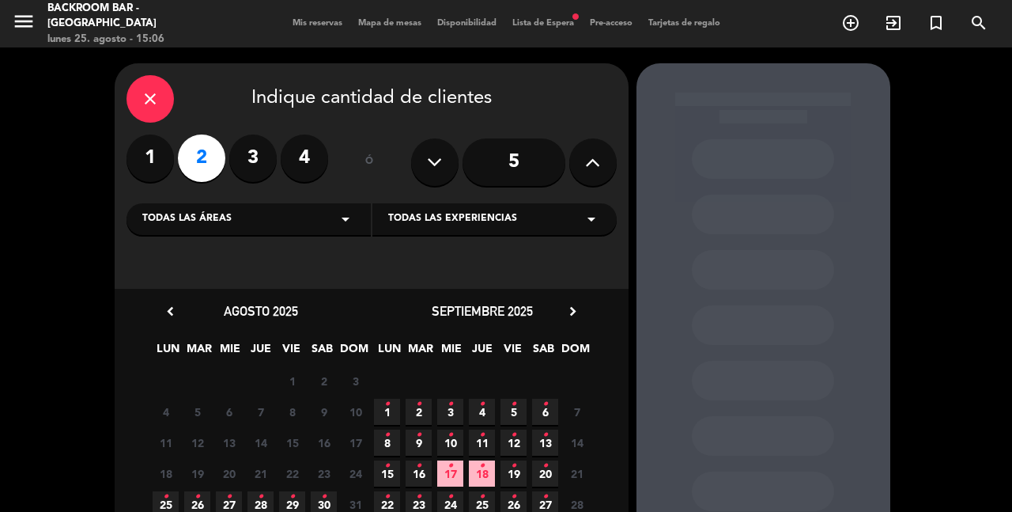
scroll to position [134, 0]
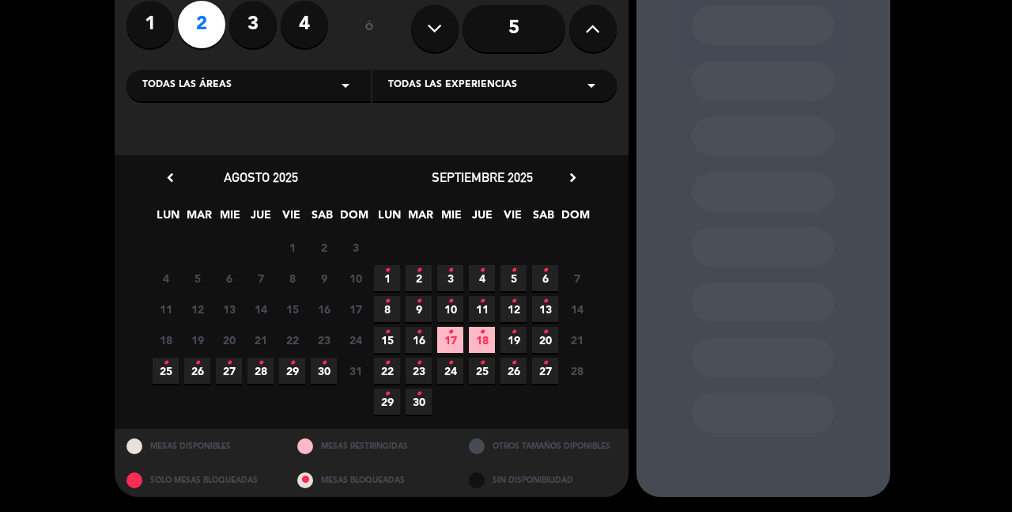
click at [195, 367] on icon "•" at bounding box center [198, 362] width 6 height 25
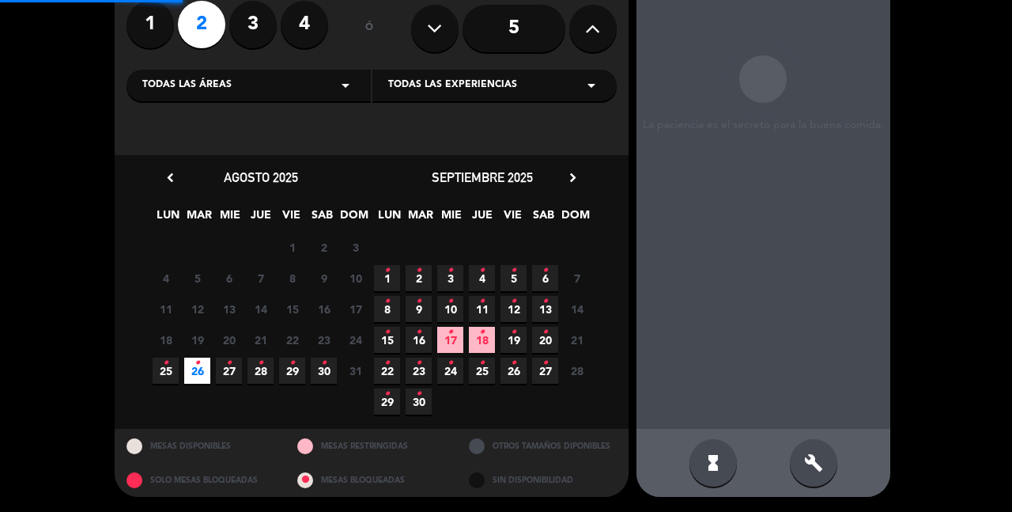
scroll to position [63, 0]
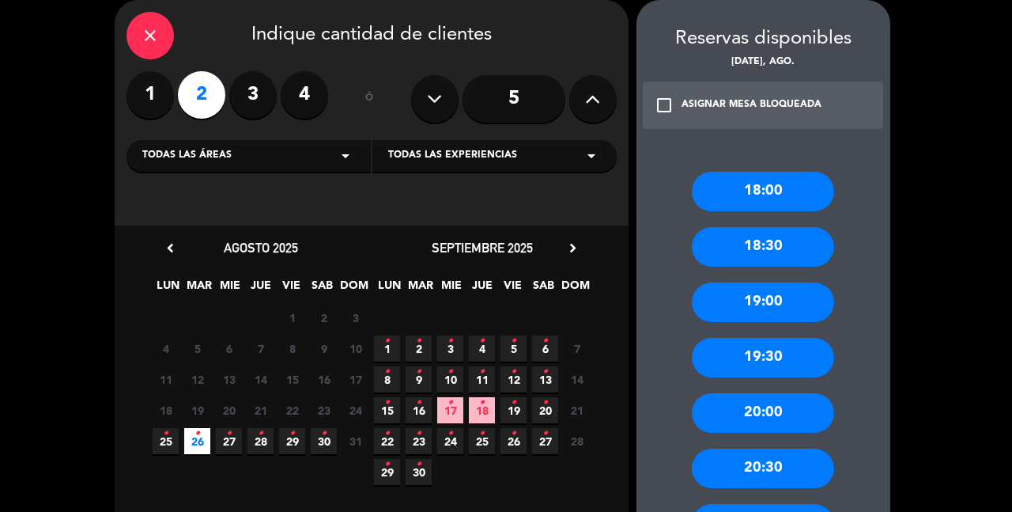
click at [143, 27] on icon "close" at bounding box center [150, 35] width 19 height 19
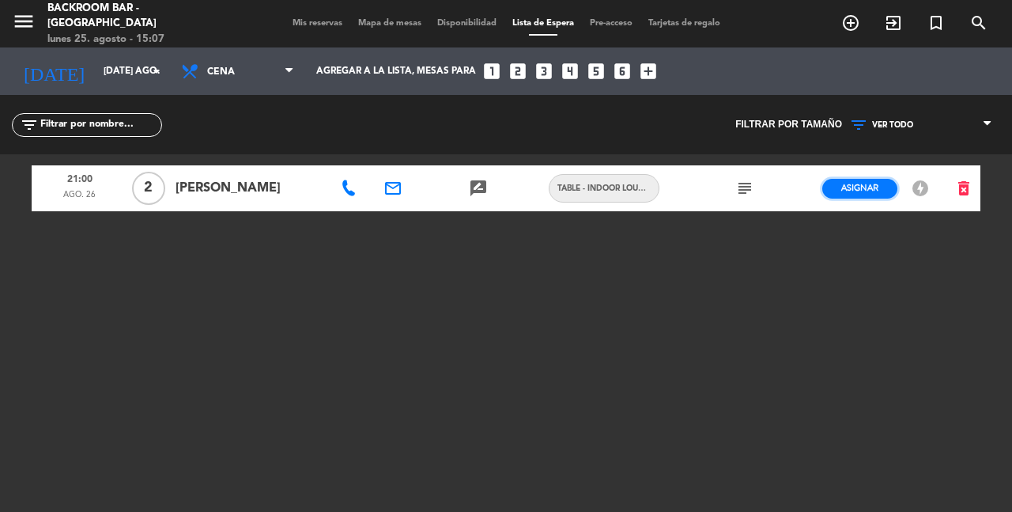
click at [866, 187] on span "Asignar" at bounding box center [859, 188] width 37 height 12
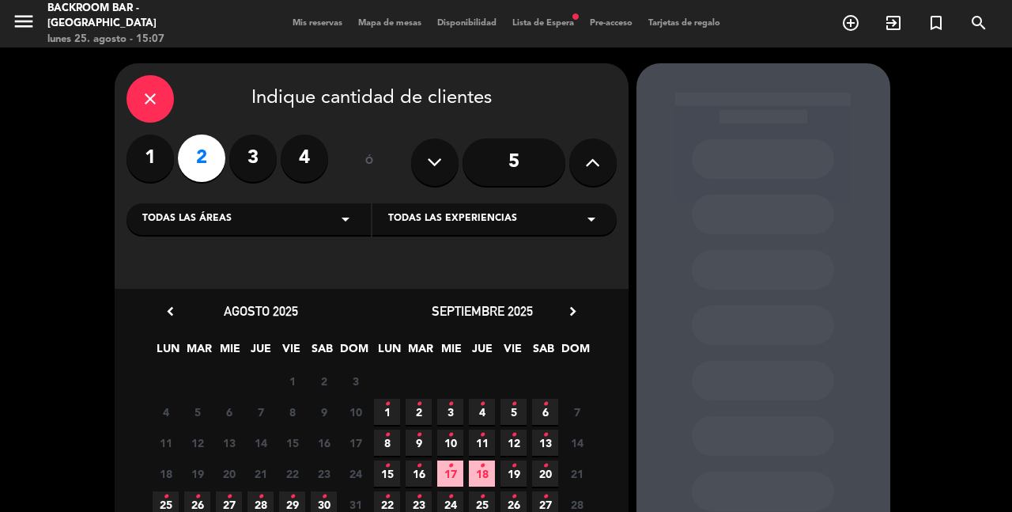
click at [195, 504] on icon "•" at bounding box center [198, 496] width 6 height 25
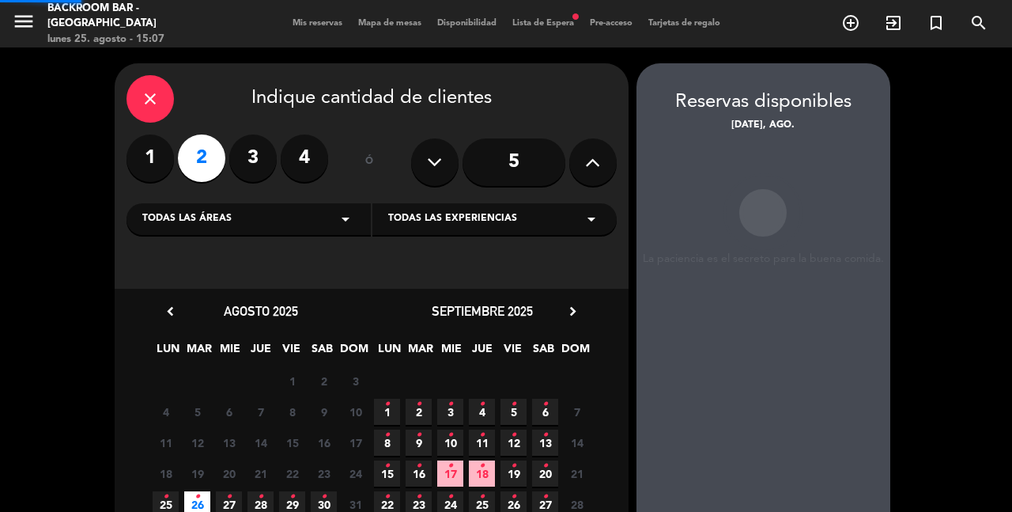
scroll to position [63, 0]
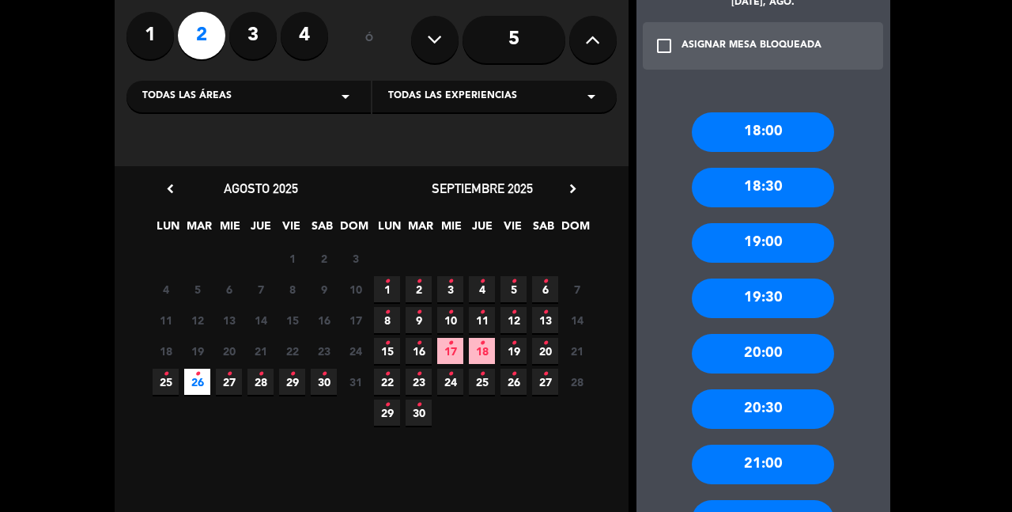
click at [766, 456] on div "21:00" at bounding box center [763, 464] width 142 height 40
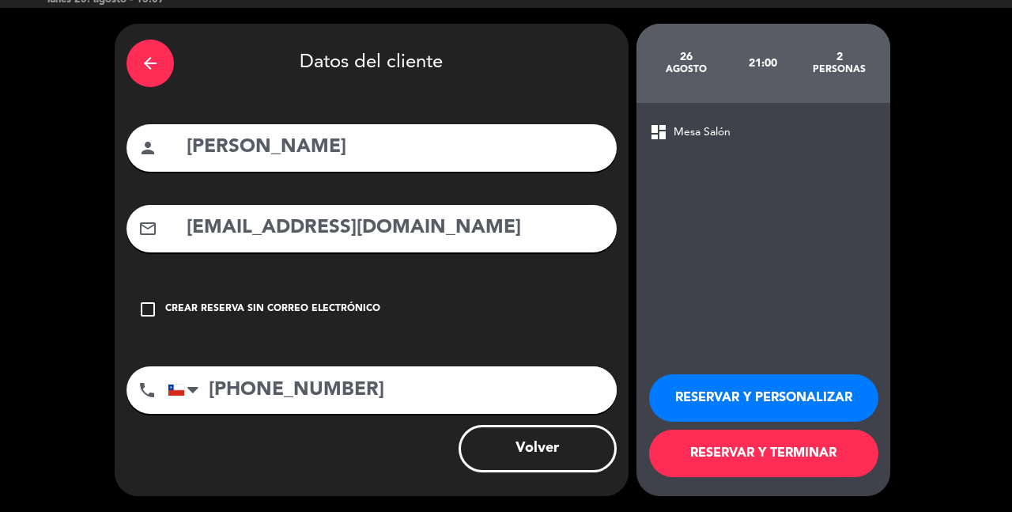
click at [773, 402] on button "RESERVAR Y PERSONALIZAR" at bounding box center [763, 397] width 229 height 47
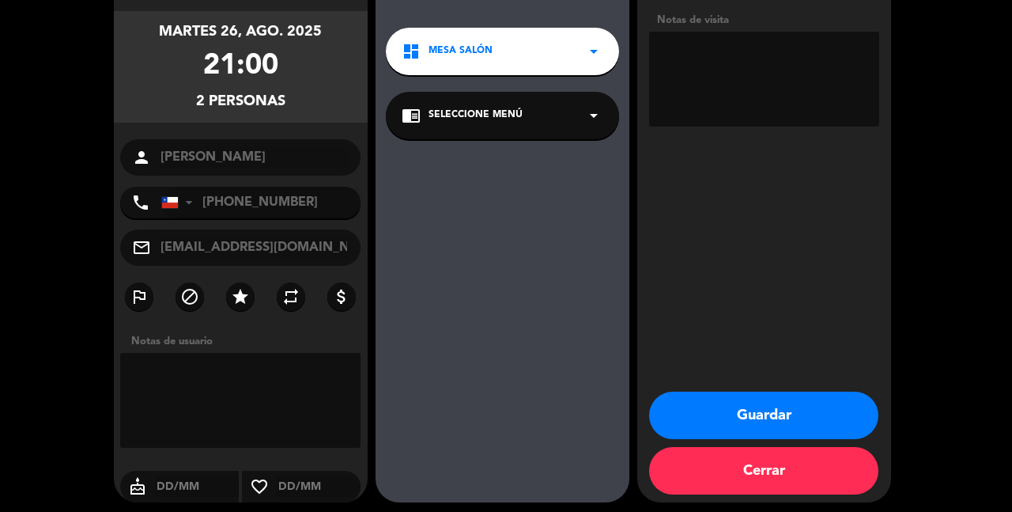
scroll to position [121, 0]
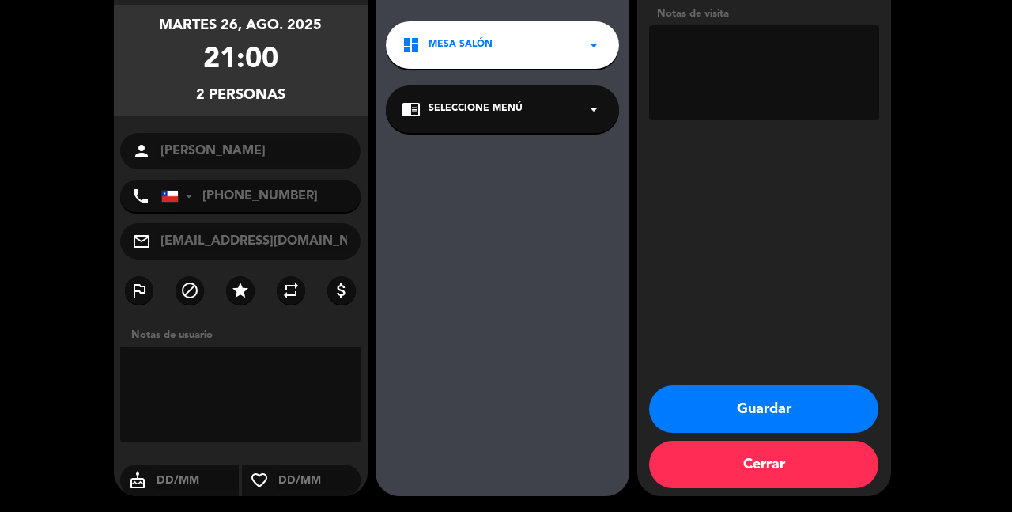
click at [762, 386] on button "Guardar" at bounding box center [763, 408] width 229 height 47
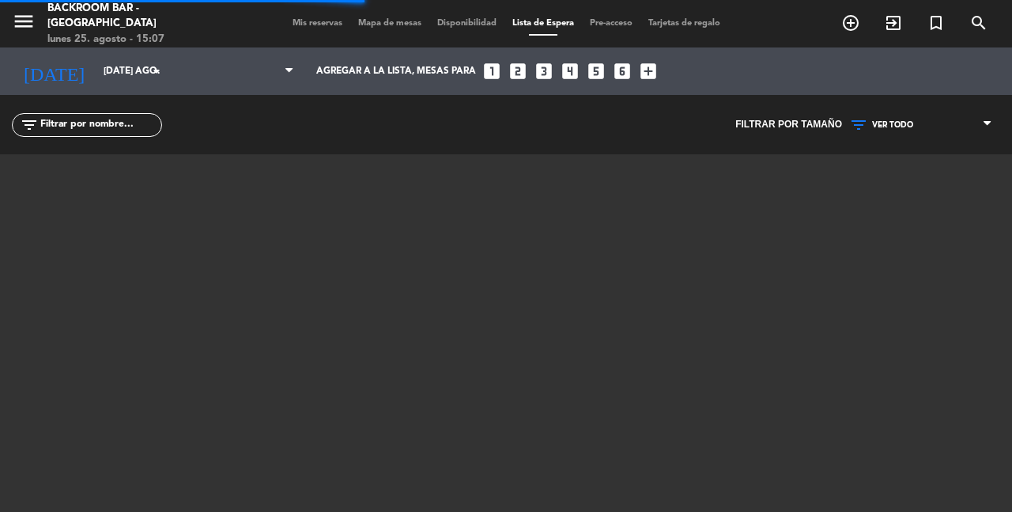
click at [762, 386] on div at bounding box center [506, 351] width 949 height 395
click at [382, 27] on span "Mapa de mesas" at bounding box center [389, 23] width 79 height 9
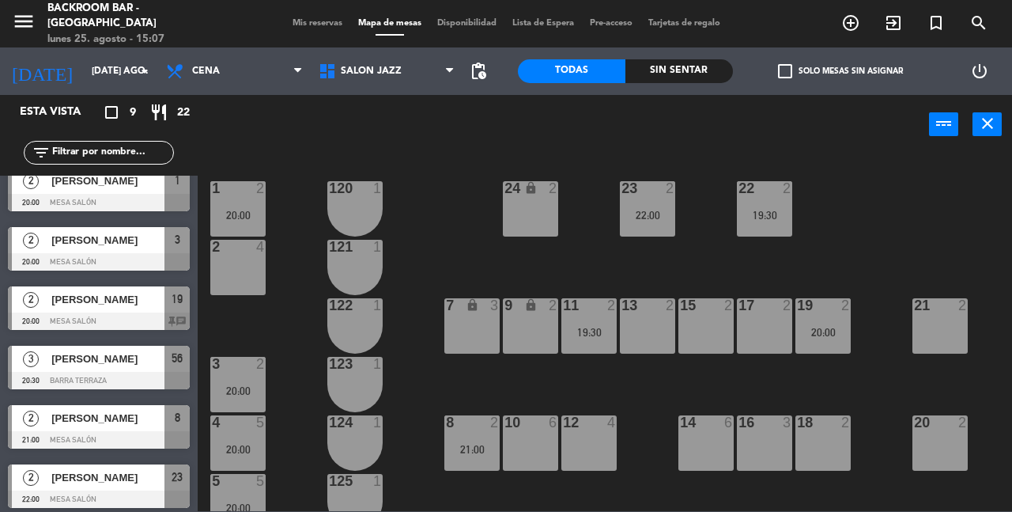
scroll to position [199, 0]
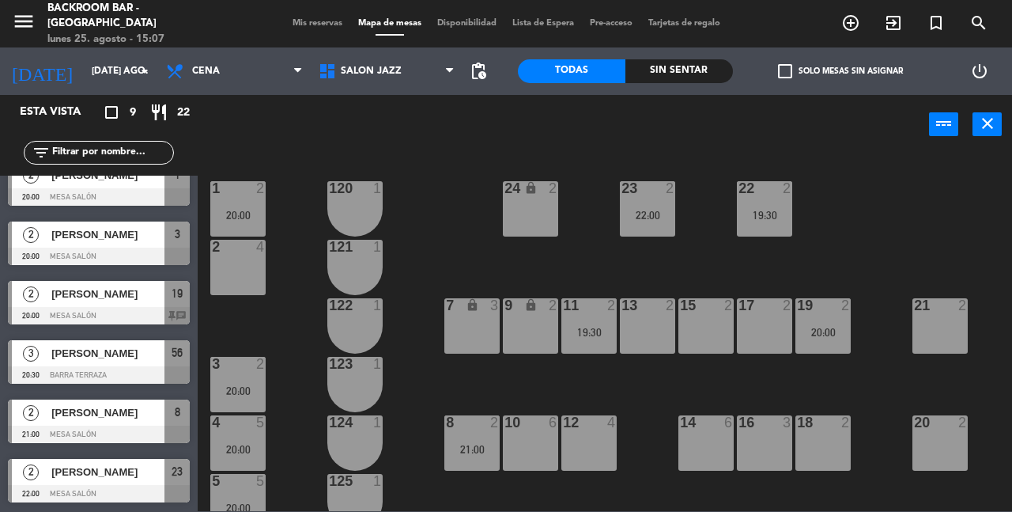
click at [531, 26] on span "Lista de Espera" at bounding box center [542, 23] width 77 height 9
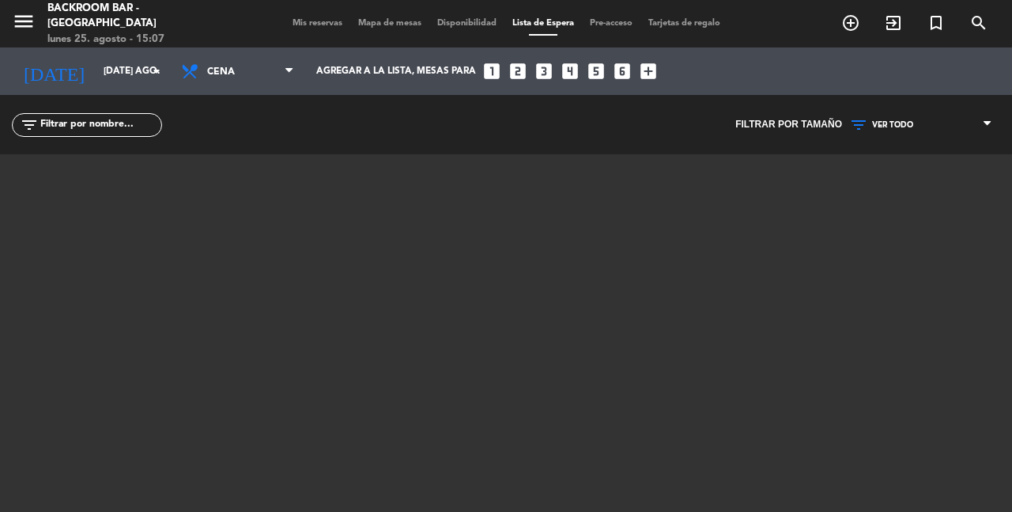
click at [385, 24] on span "Mapa de mesas" at bounding box center [389, 23] width 79 height 9
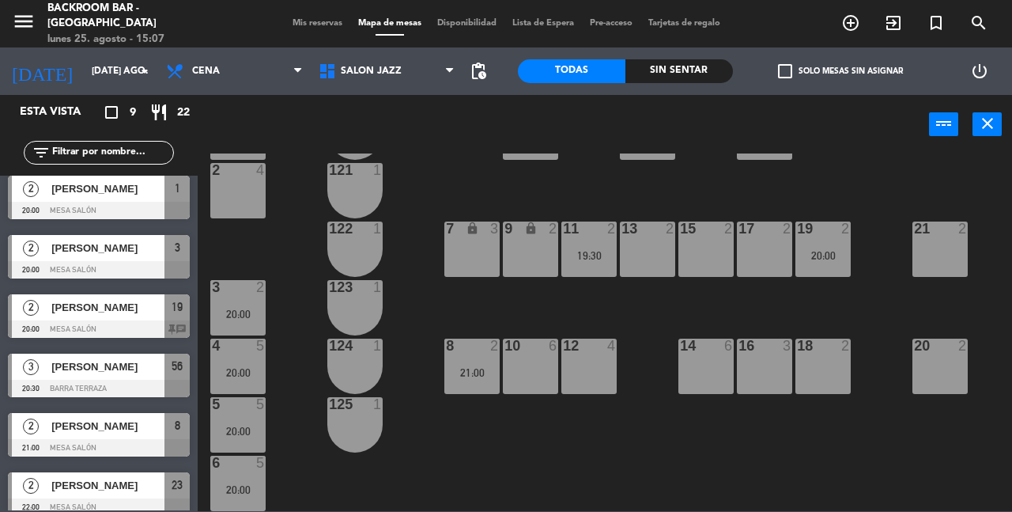
scroll to position [199, 0]
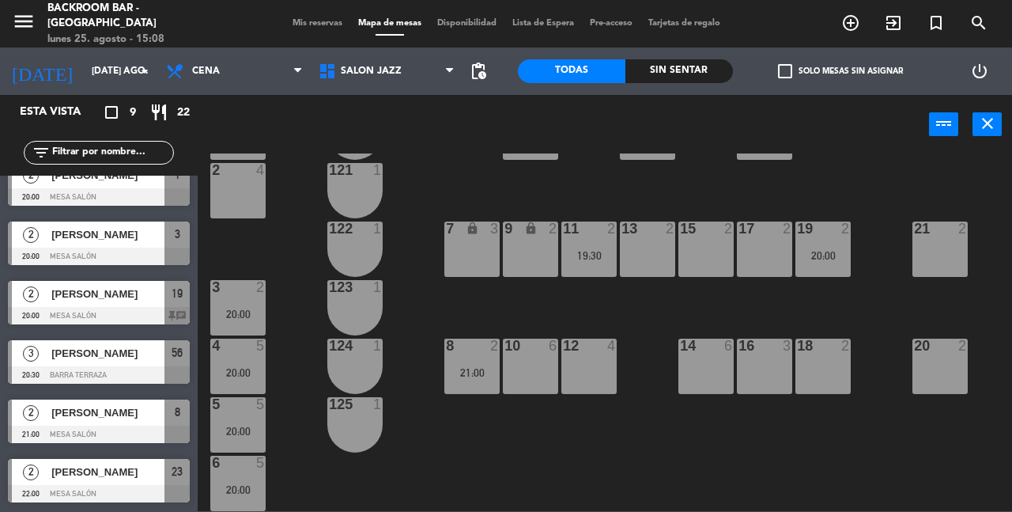
click at [407, 455] on div "1 2 20:00 24 lock 2 23 2 22:00 22 2 19:30 120 1 2 4 121 1 19 2 20:00 7 lock 3 9…" at bounding box center [610, 331] width 804 height 357
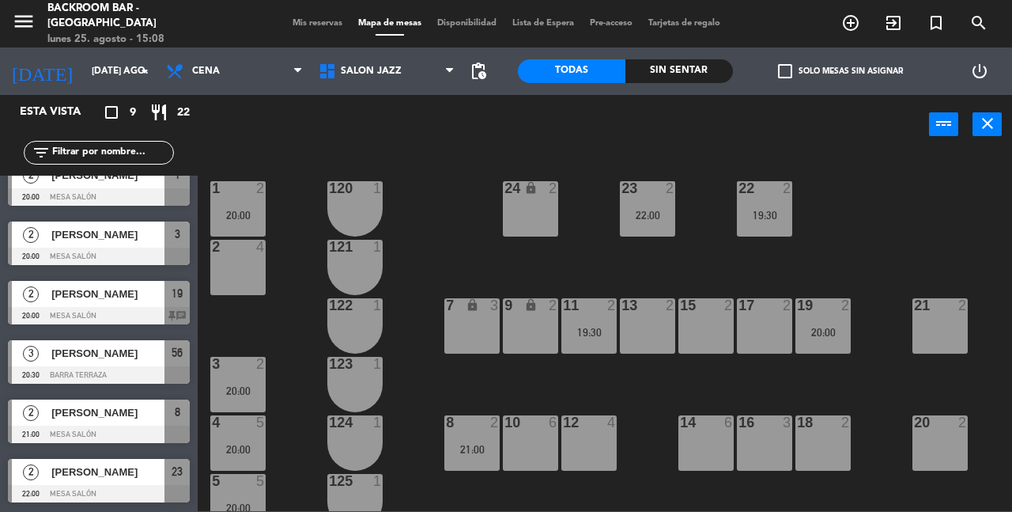
scroll to position [77, 0]
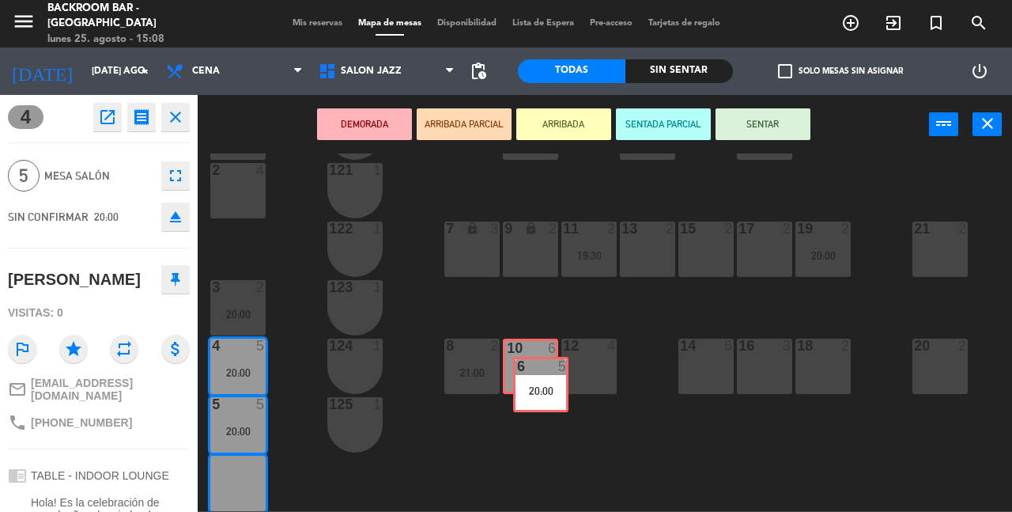
drag, startPoint x: 244, startPoint y: 485, endPoint x: 547, endPoint y: 387, distance: 318.6
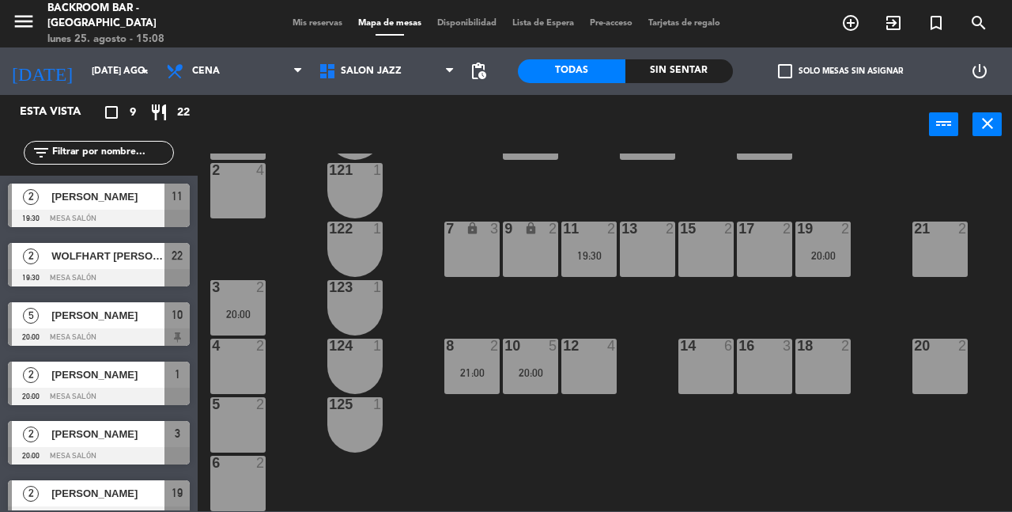
click at [458, 471] on div "1 2 20:00 24 lock 2 23 2 22:00 22 2 19:30 120 1 2 4 121 1 19 2 20:00 7 lock 3 9…" at bounding box center [610, 331] width 804 height 357
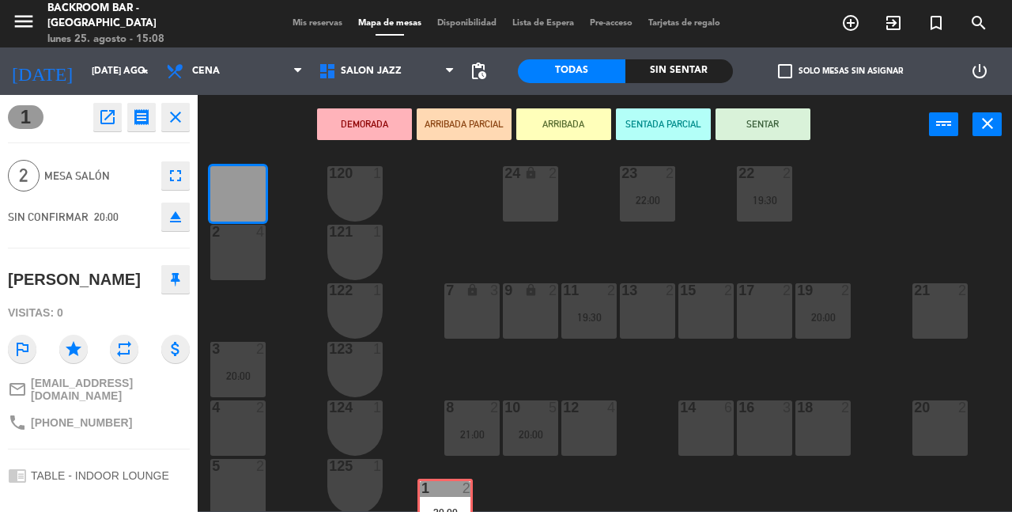
scroll to position [17, 0]
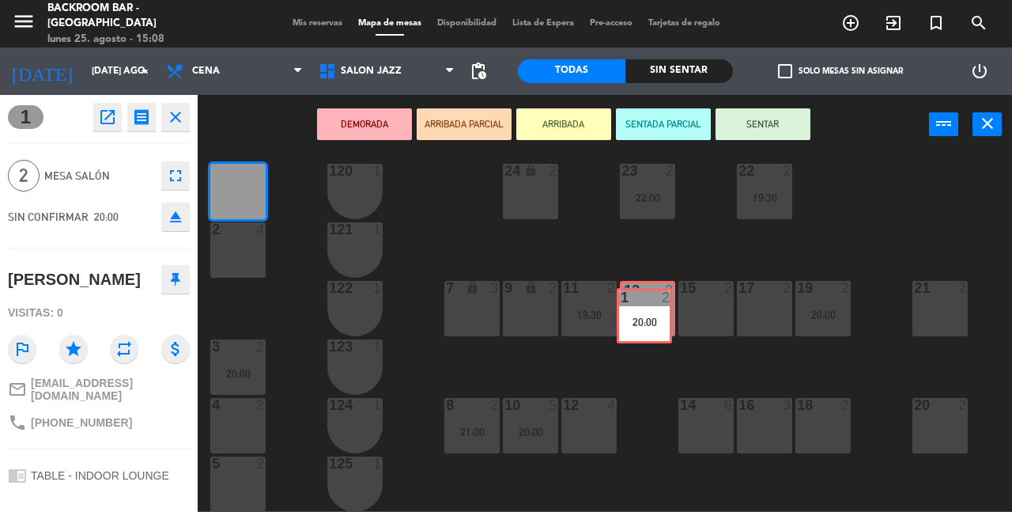
drag, startPoint x: 246, startPoint y: 213, endPoint x: 652, endPoint y: 321, distance: 420.4
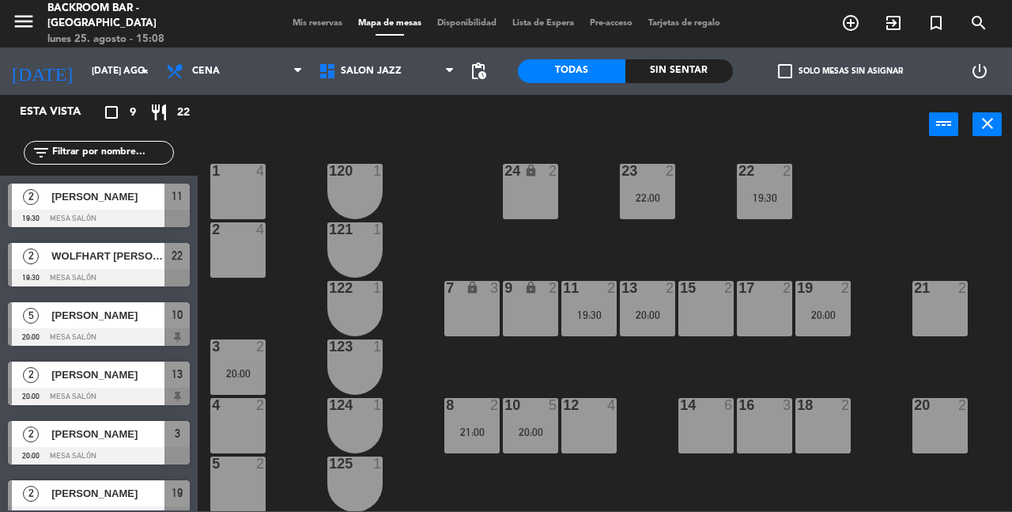
click at [448, 227] on div "1 4 24 lock 2 23 2 22:00 22 2 19:30 120 1 2 4 121 1 19 2 20:00 7 lock 3 9 lock …" at bounding box center [610, 331] width 804 height 357
